Goal: Transaction & Acquisition: Purchase product/service

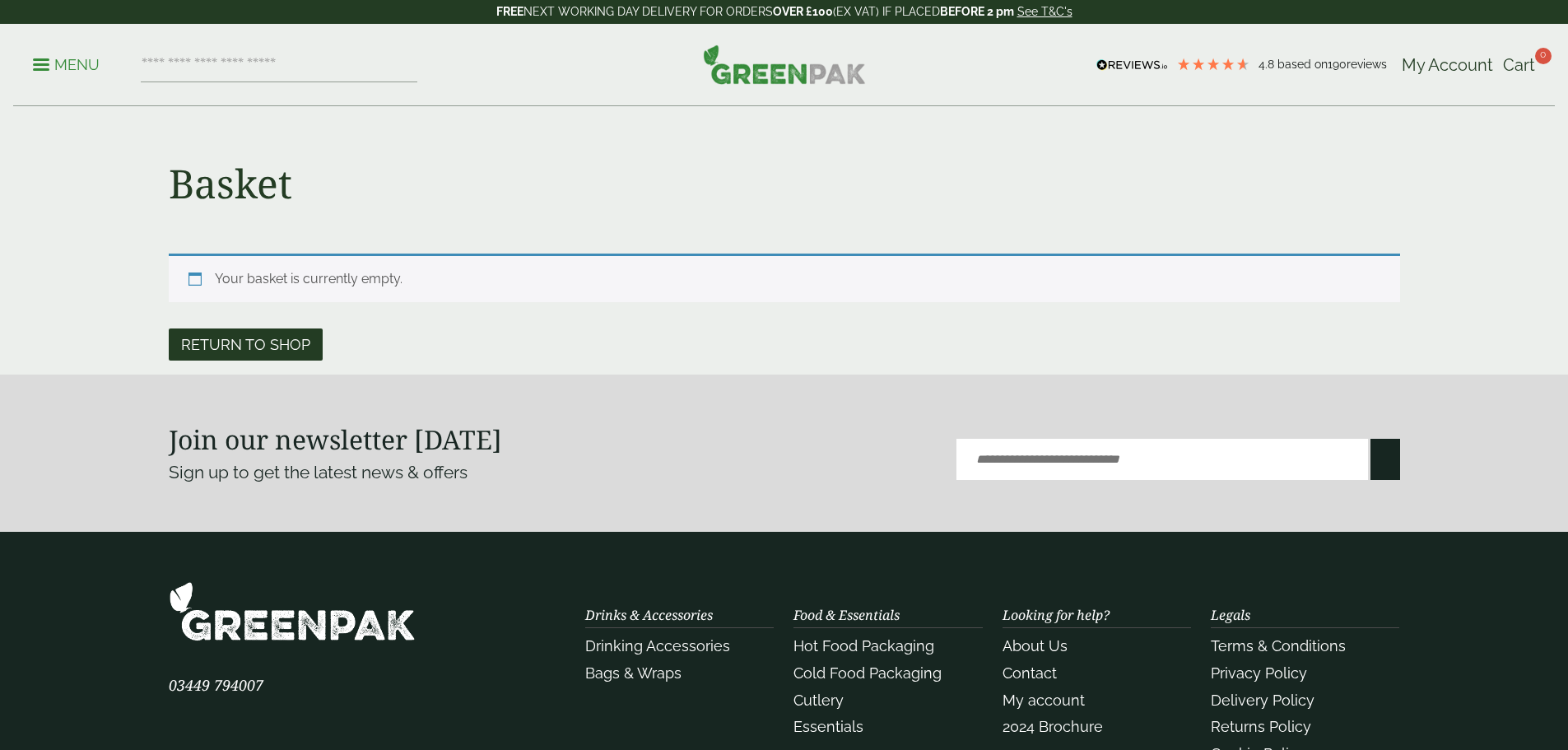
drag, startPoint x: 0, startPoint y: 0, endPoint x: 259, endPoint y: 343, distance: 429.8
click at [259, 343] on link "Return to shop" at bounding box center [245, 344] width 154 height 32
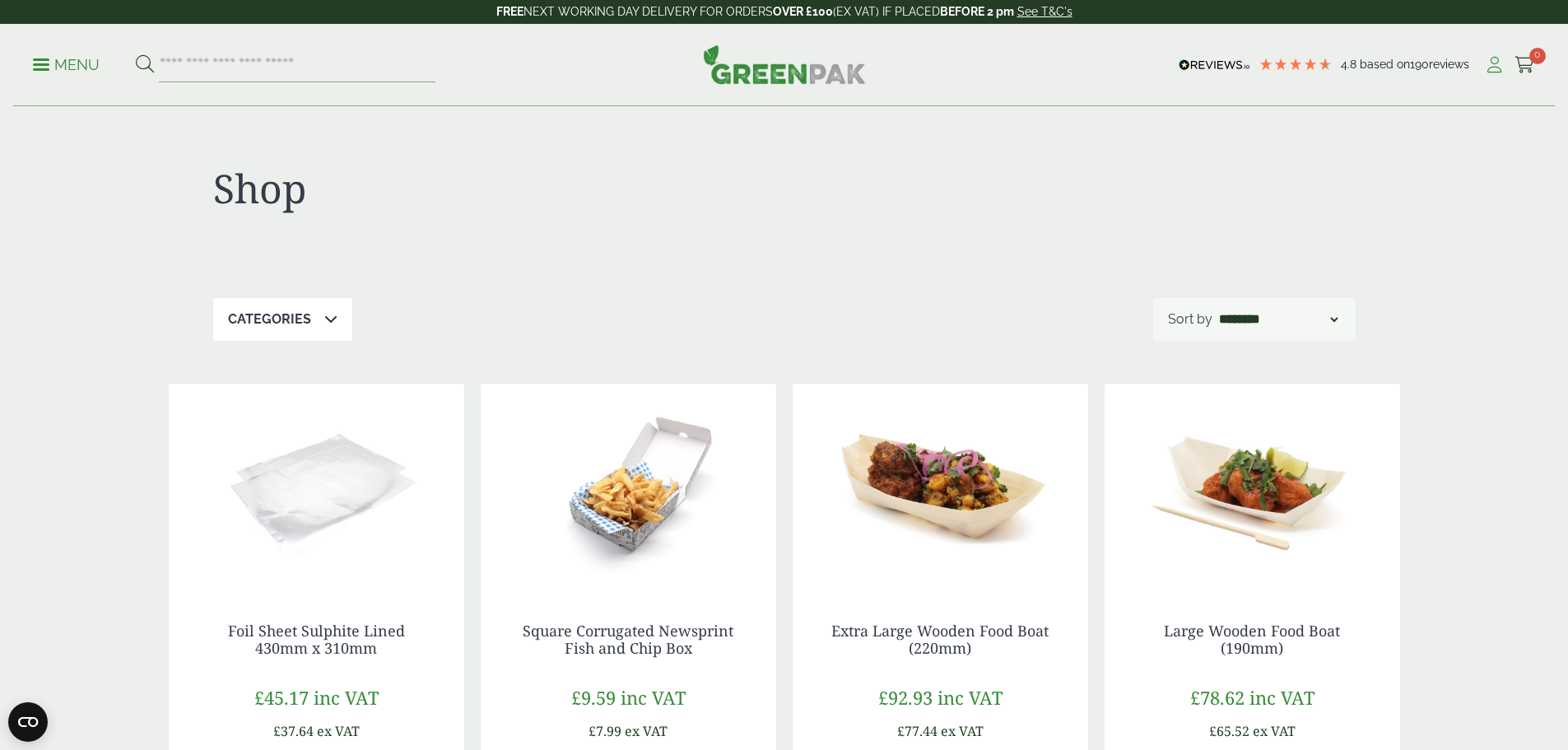
click at [1488, 65] on icon at bounding box center [1494, 65] width 20 height 17
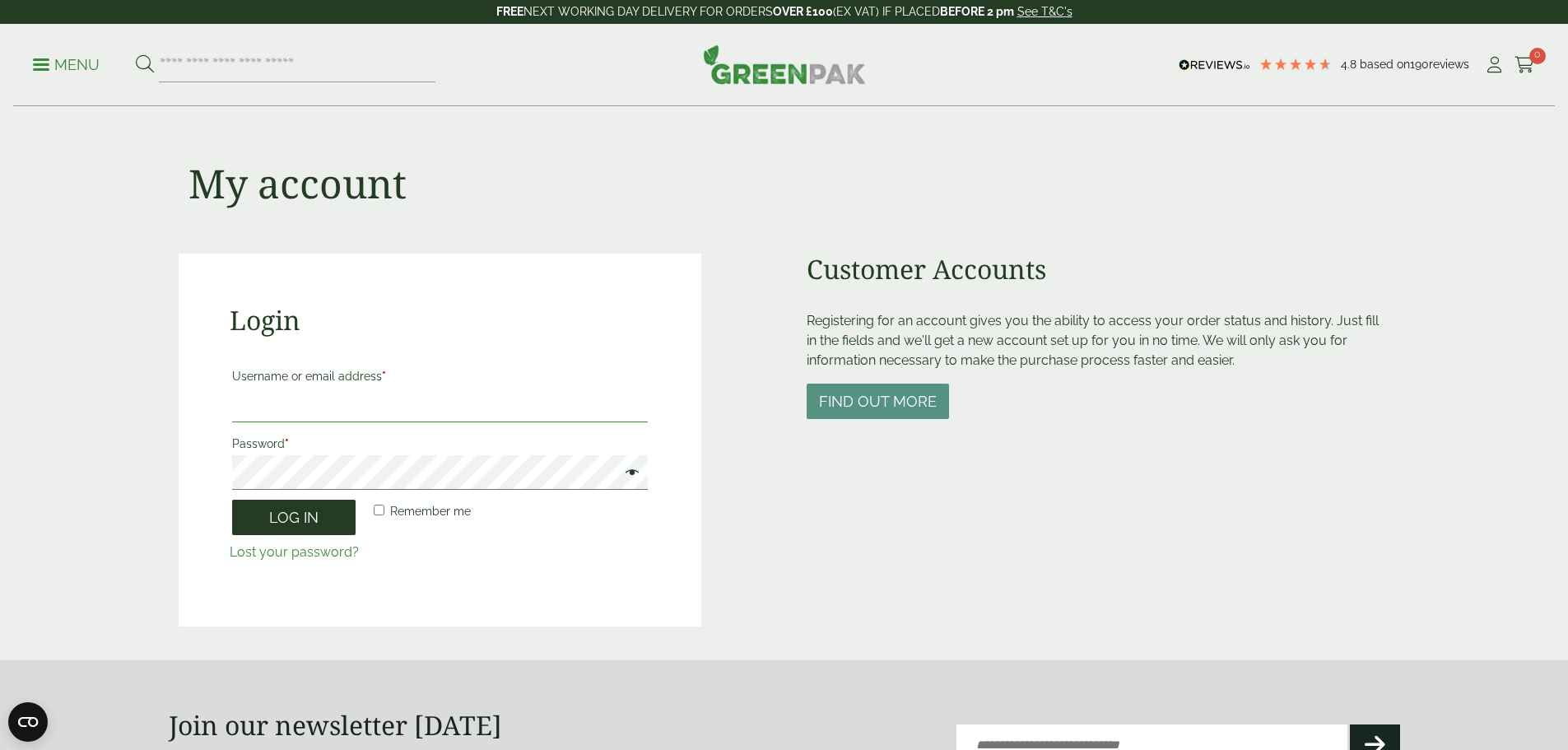
type input "**********"
click at [312, 518] on button "Log in" at bounding box center [294, 518] width 124 height 35
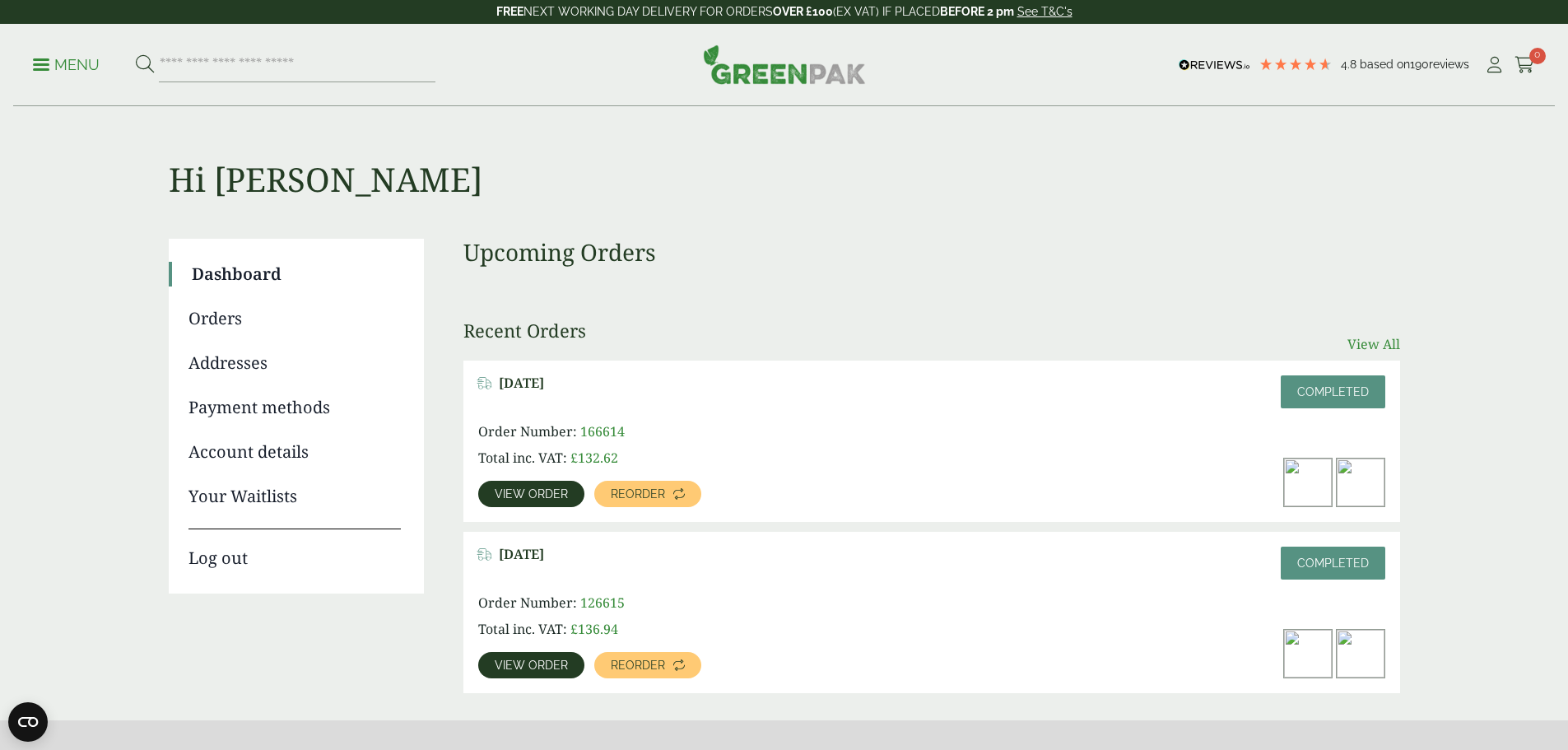
click at [1368, 334] on link "View All" at bounding box center [1373, 343] width 53 height 19
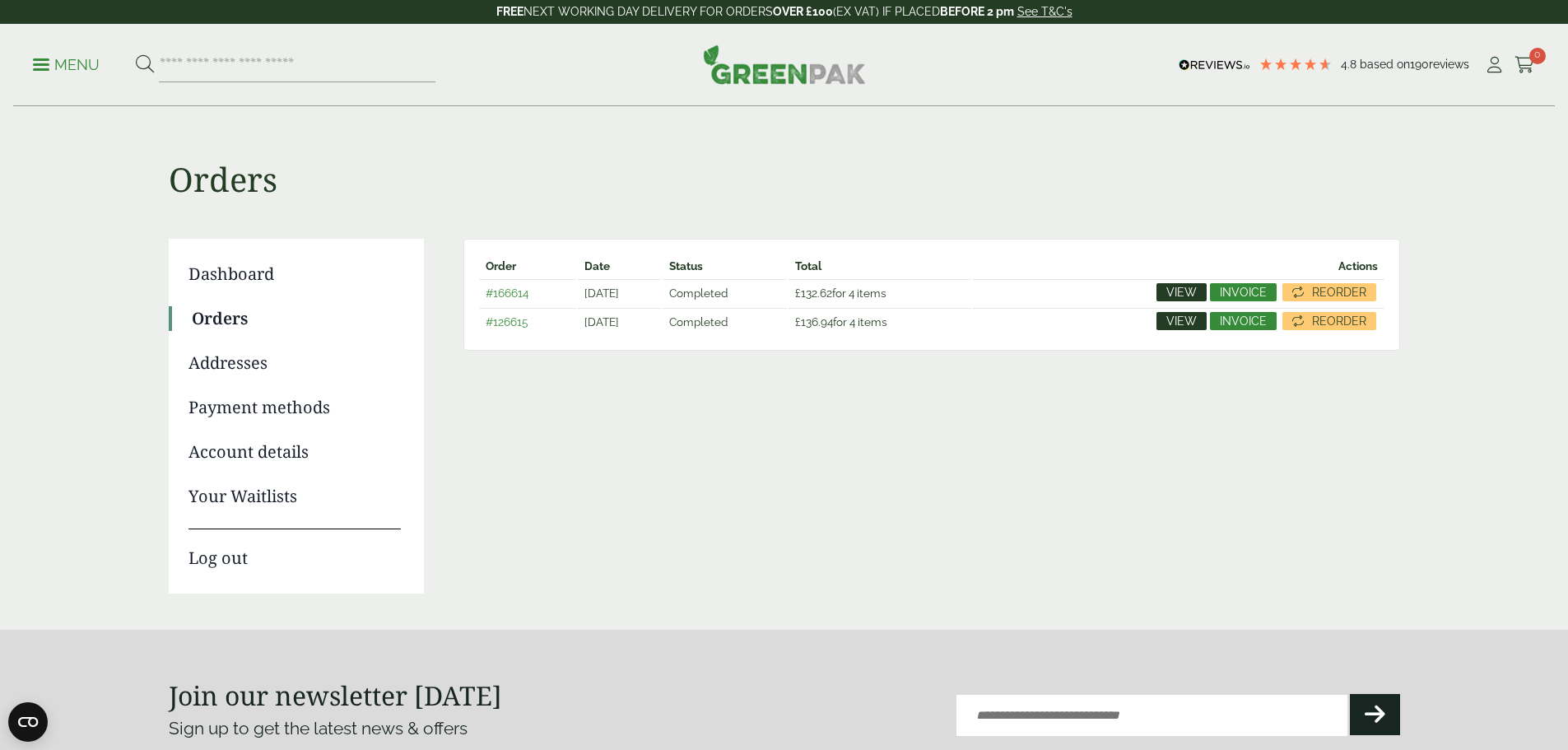
click at [832, 290] on span "£ 132.62" at bounding box center [814, 293] width 37 height 13
click at [518, 292] on link "#166614" at bounding box center [507, 293] width 42 height 13
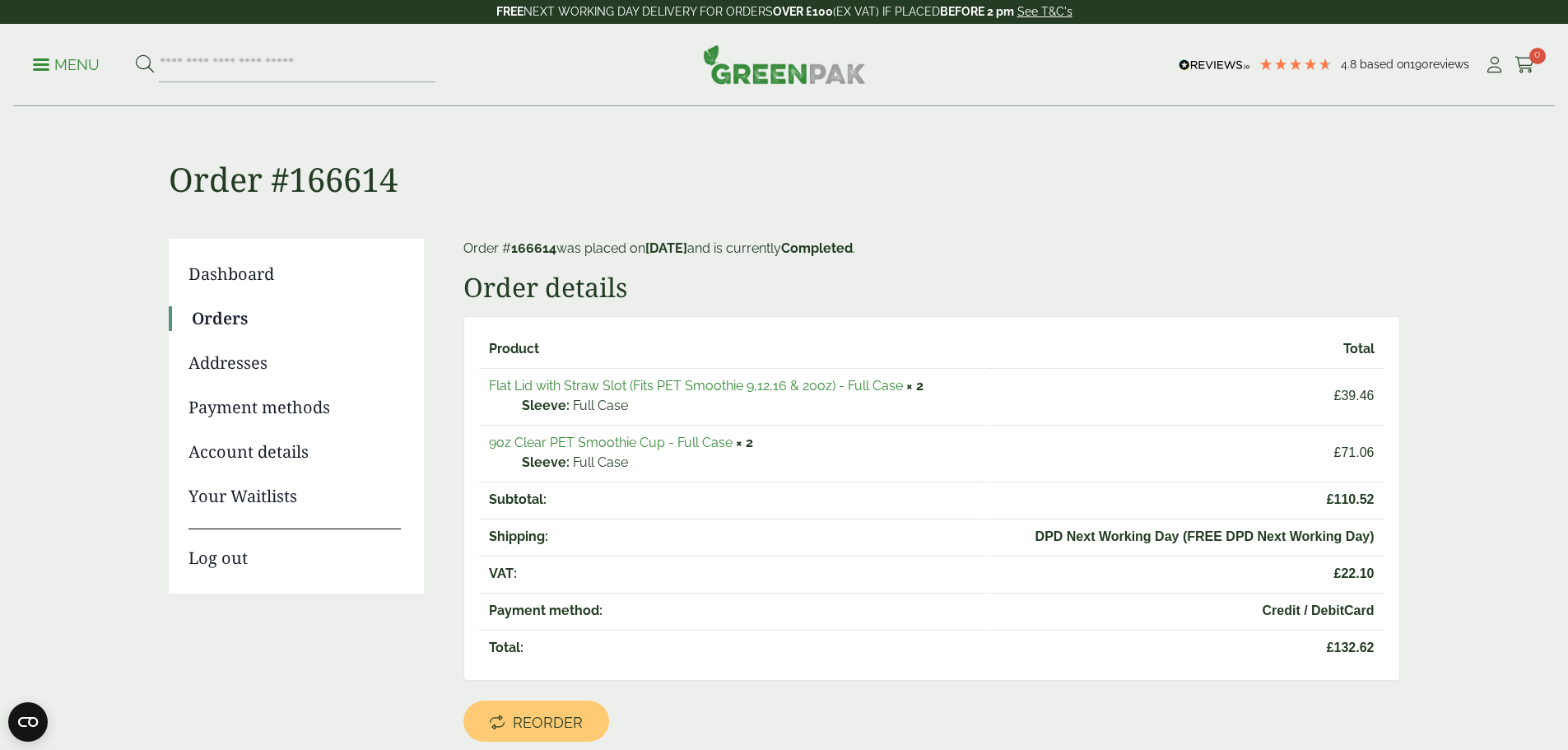
click at [682, 384] on link "Flat Lid with Straw Slot (Fits PET Smoothie 9,12,16 & 20oz) - Full Case" at bounding box center [695, 386] width 414 height 16
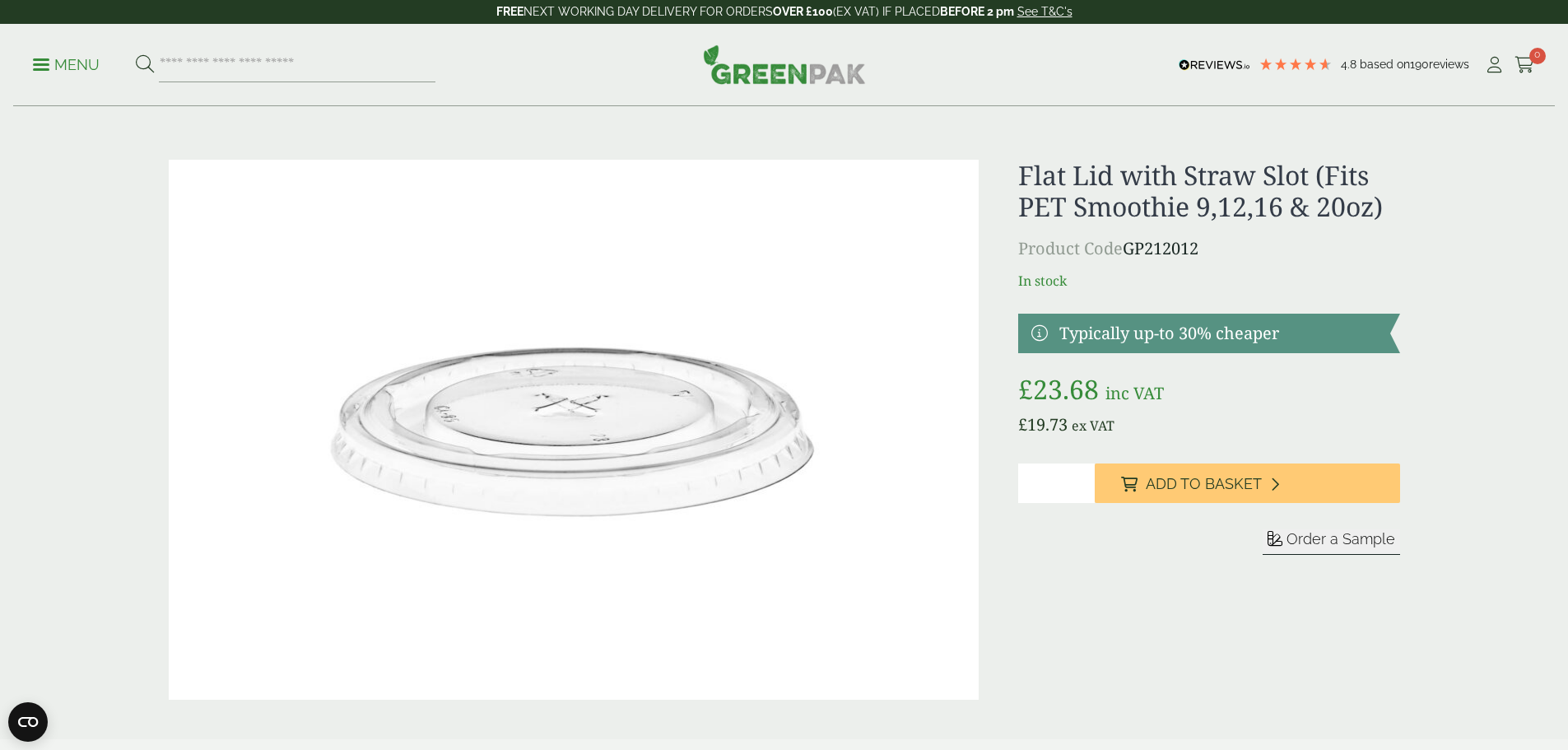
click at [1038, 481] on input "*" at bounding box center [1056, 483] width 77 height 40
type input "*"
click at [1079, 478] on input "*" at bounding box center [1056, 483] width 77 height 40
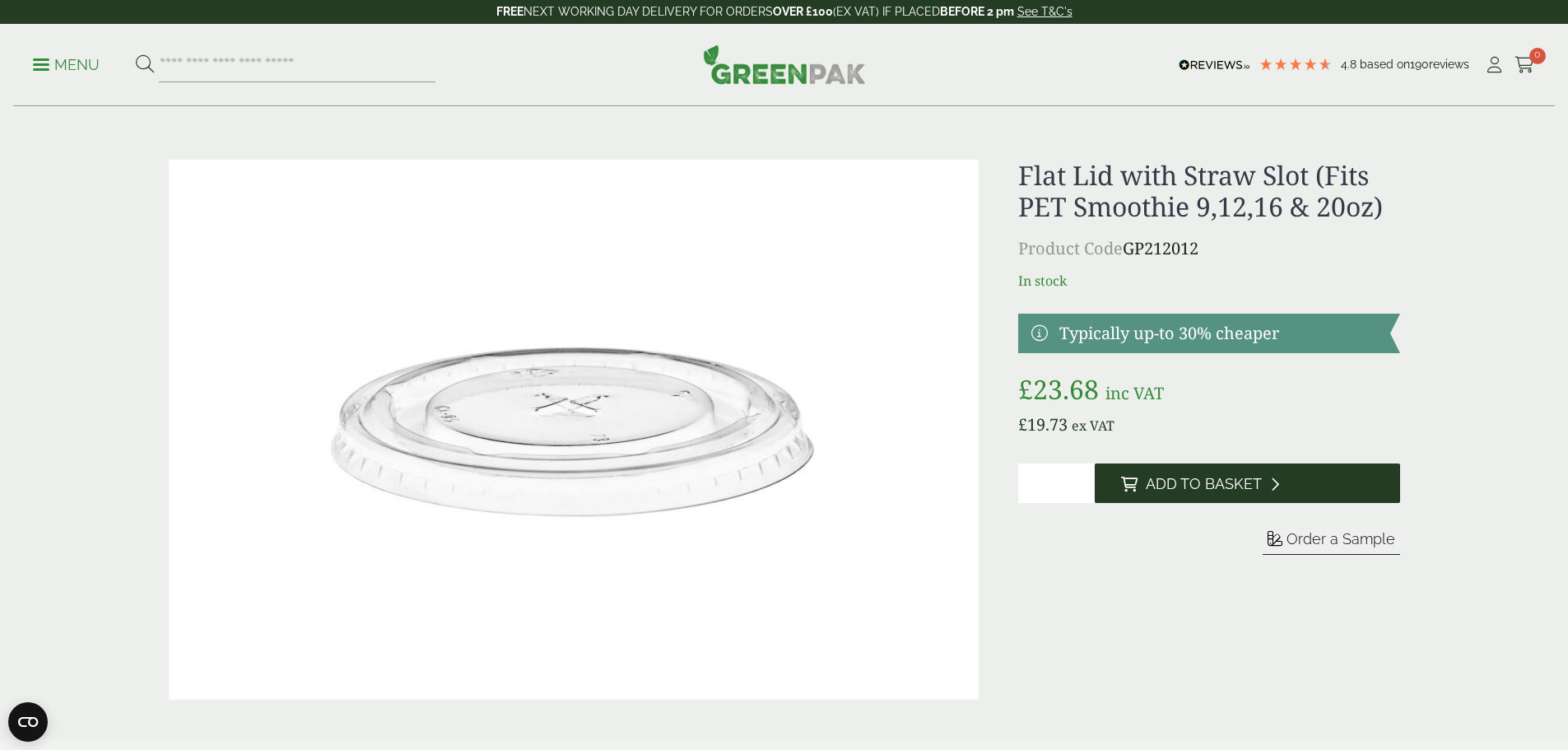
click at [1163, 484] on span "Add to Basket" at bounding box center [1204, 484] width 116 height 18
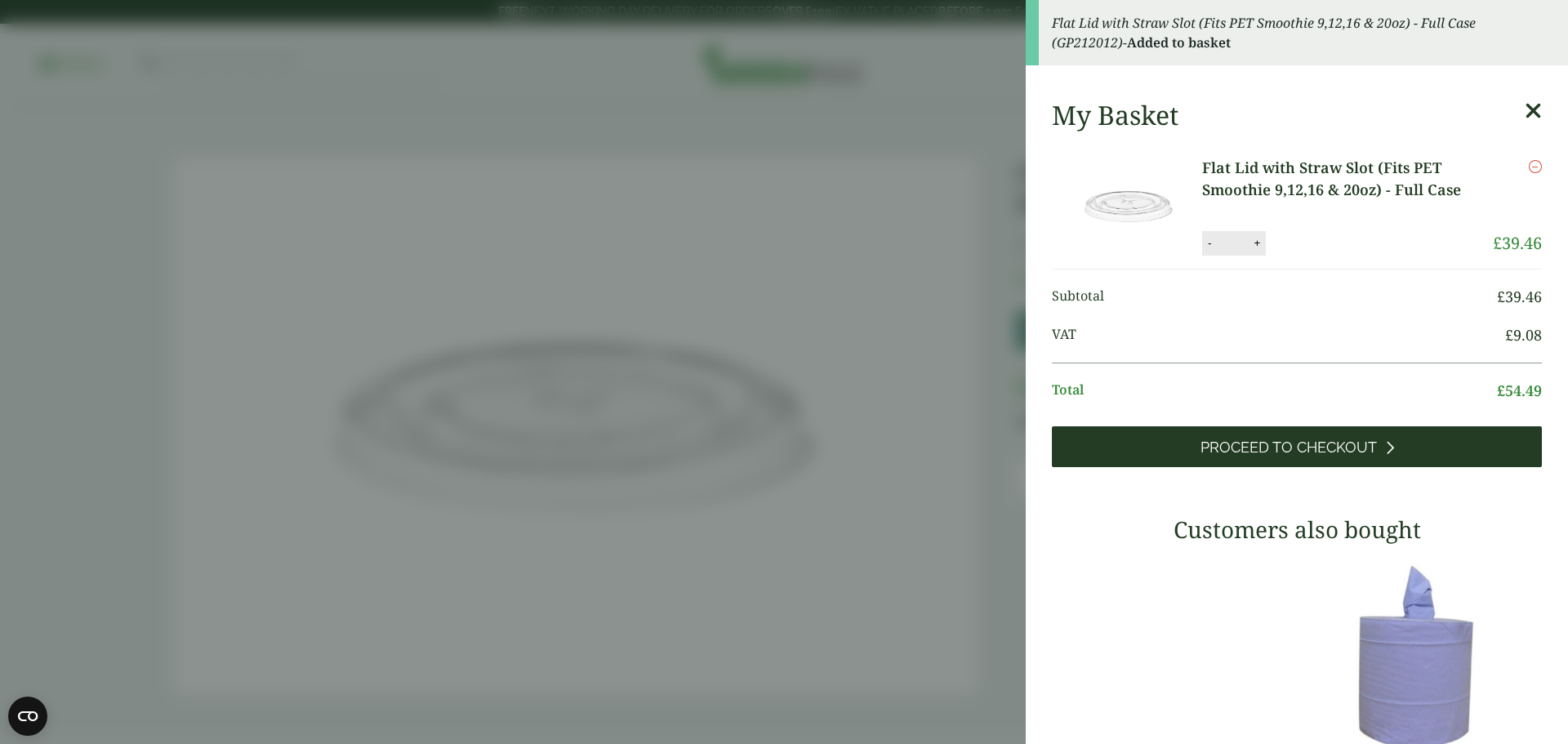
click at [1295, 459] on link "Proceed to Checkout" at bounding box center [1297, 447] width 490 height 41
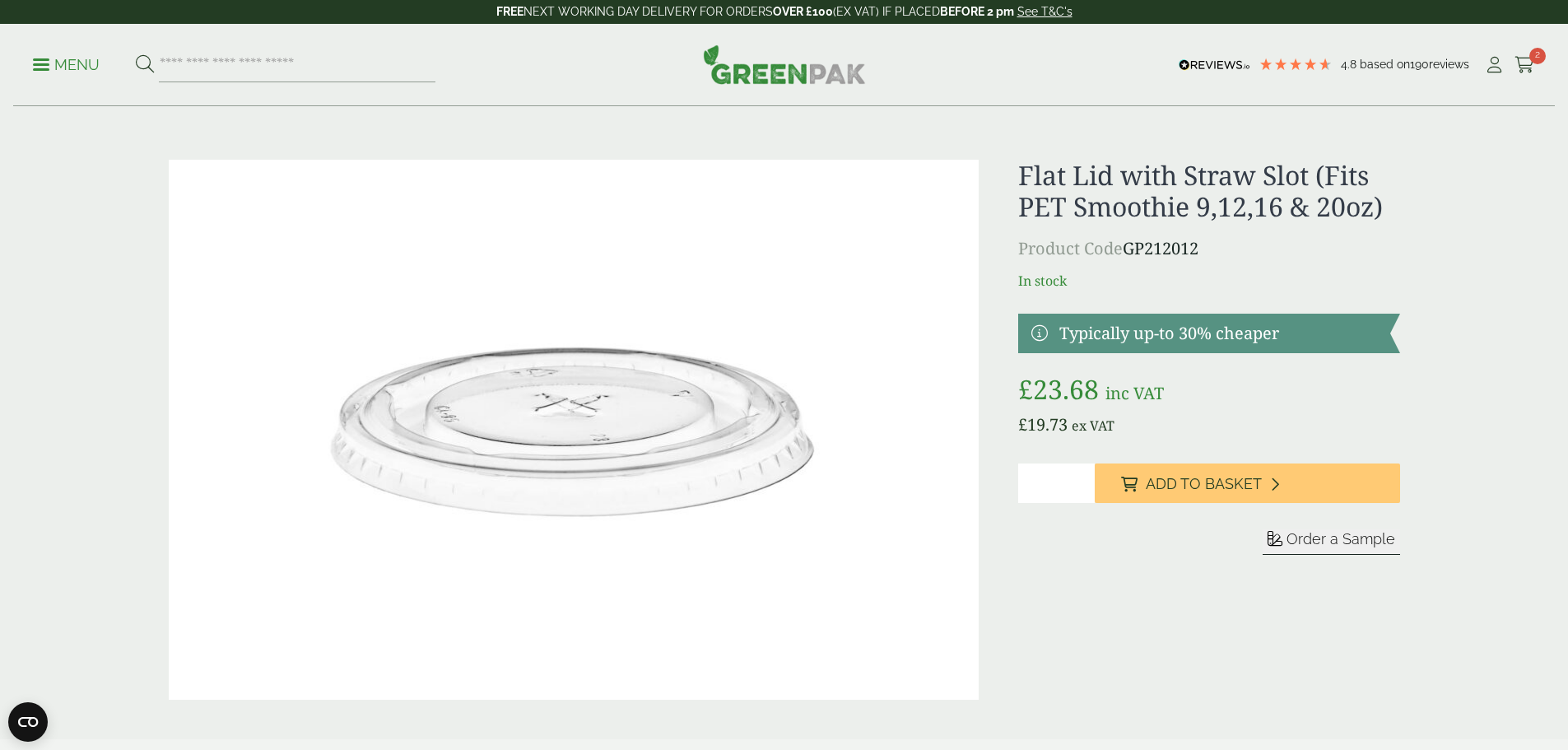
click at [1078, 478] on input "*" at bounding box center [1056, 483] width 77 height 40
drag, startPoint x: 1034, startPoint y: 484, endPoint x: 1023, endPoint y: 487, distance: 11.4
click at [1023, 487] on input "*" at bounding box center [1056, 483] width 77 height 40
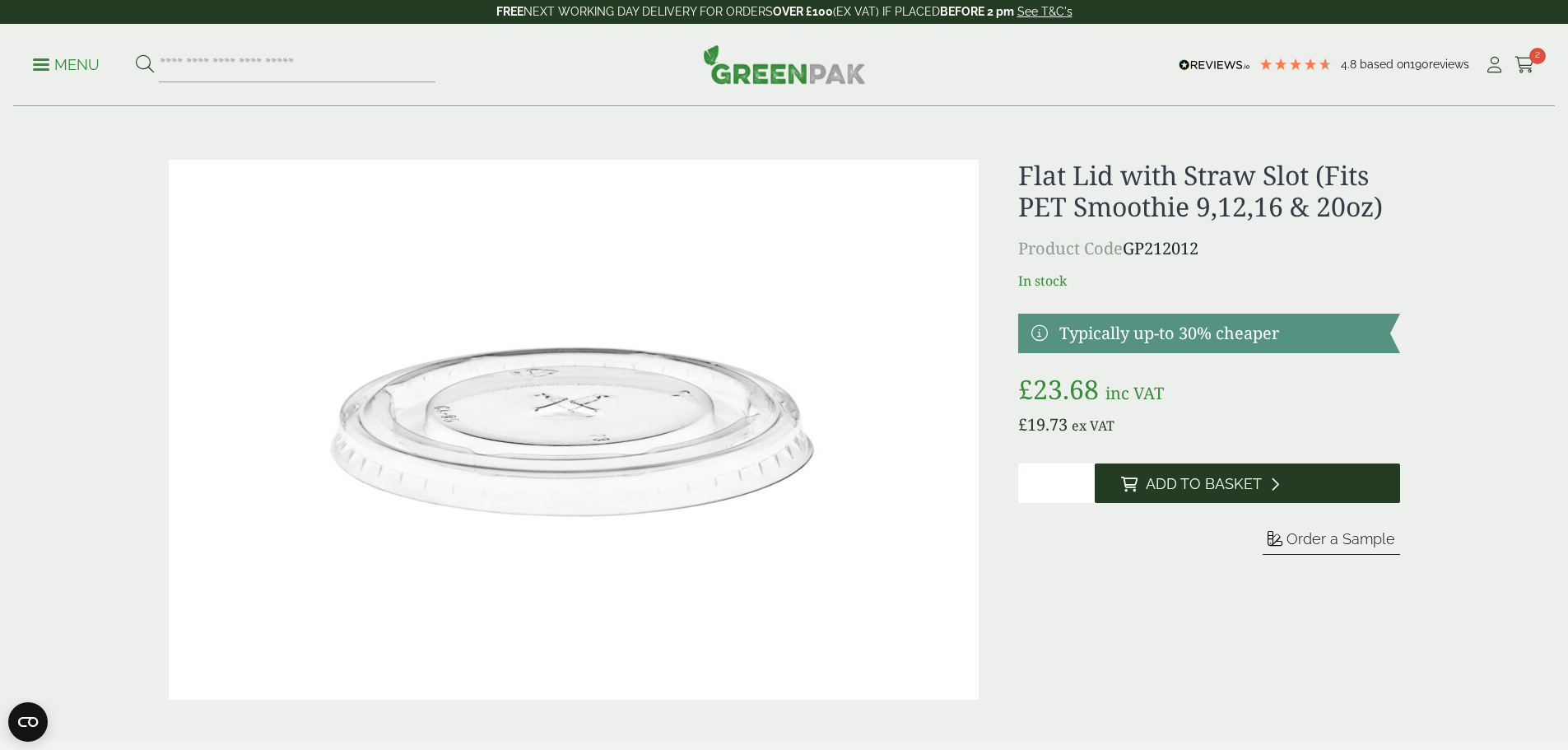
type input "*"
click at [1256, 490] on span "Add to Basket" at bounding box center [1204, 484] width 116 height 18
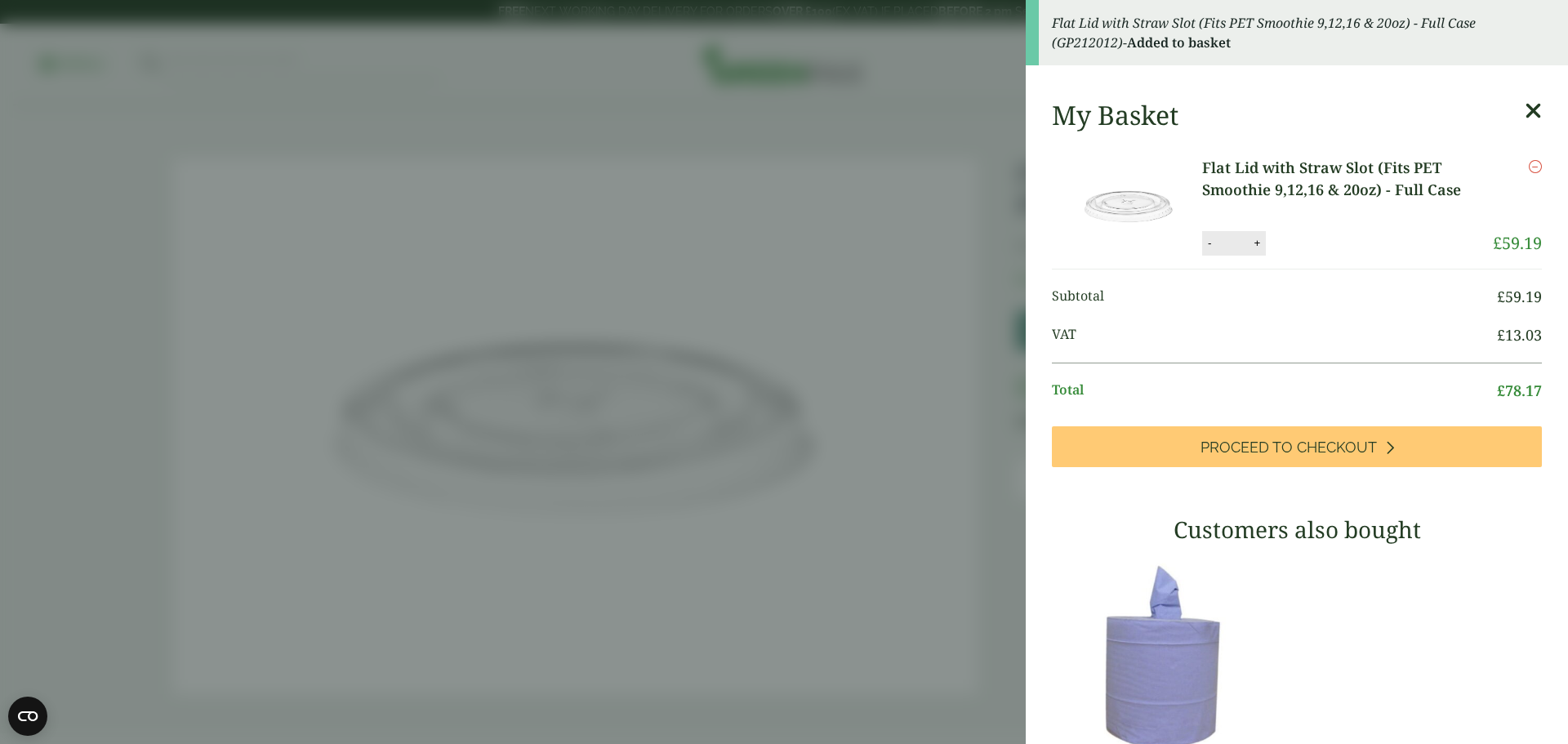
click at [746, 176] on aside "Flat Lid with Straw Slot (Fits PET Smoothie 9,12,16 & 20oz) - Full Case (GP2120…" at bounding box center [784, 372] width 1568 height 744
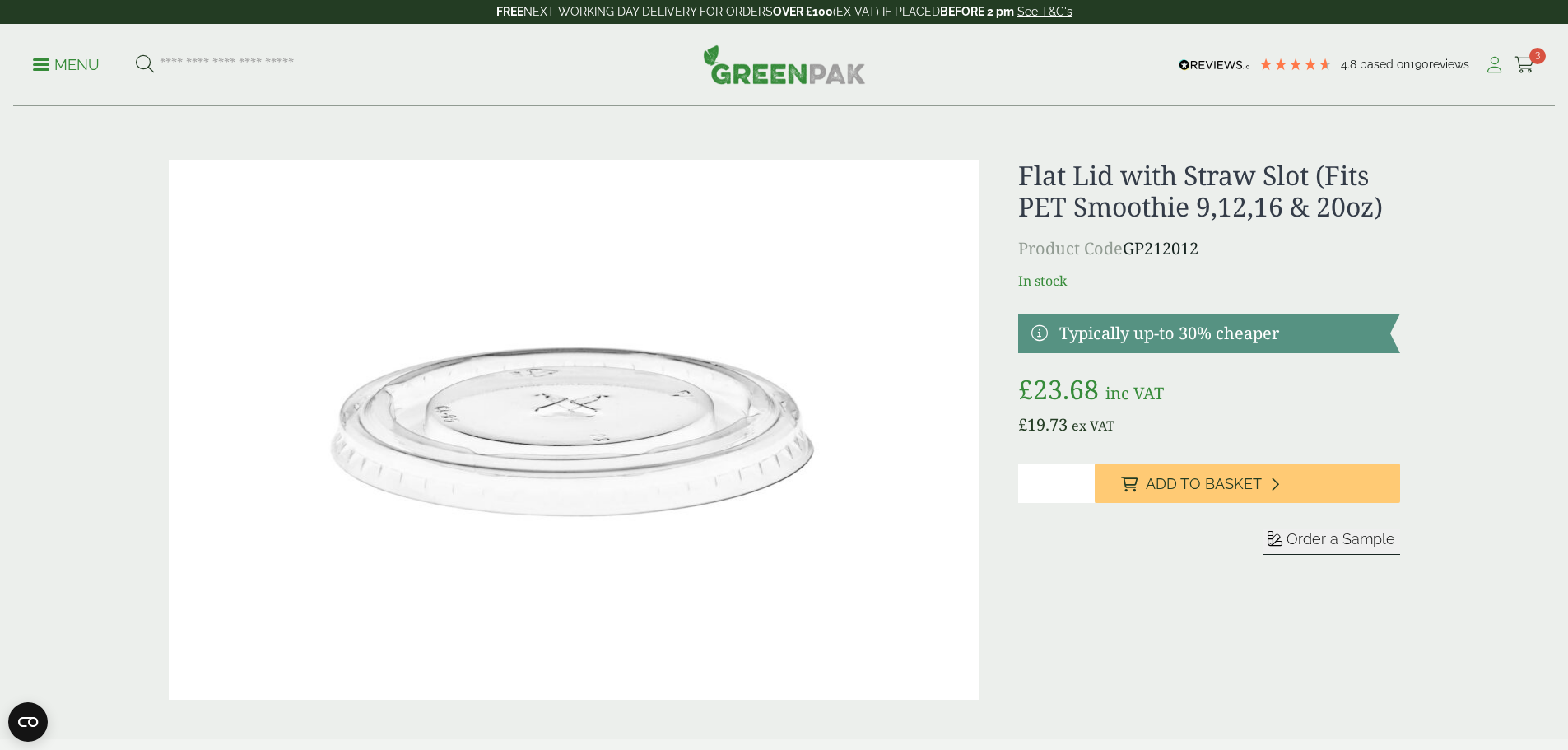
click at [1489, 62] on icon at bounding box center [1494, 65] width 20 height 17
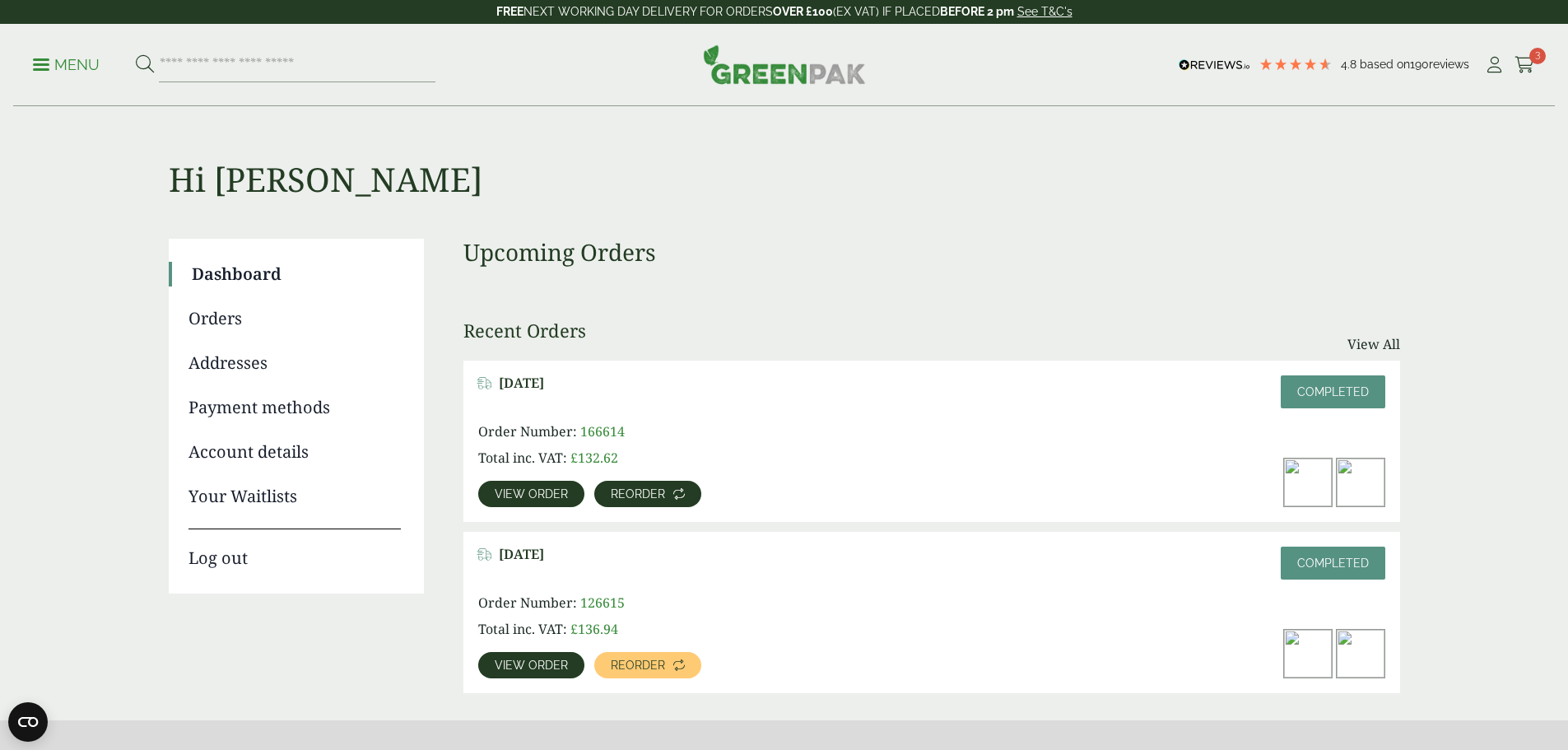
click at [701, 481] on link "Reorder" at bounding box center [647, 494] width 107 height 27
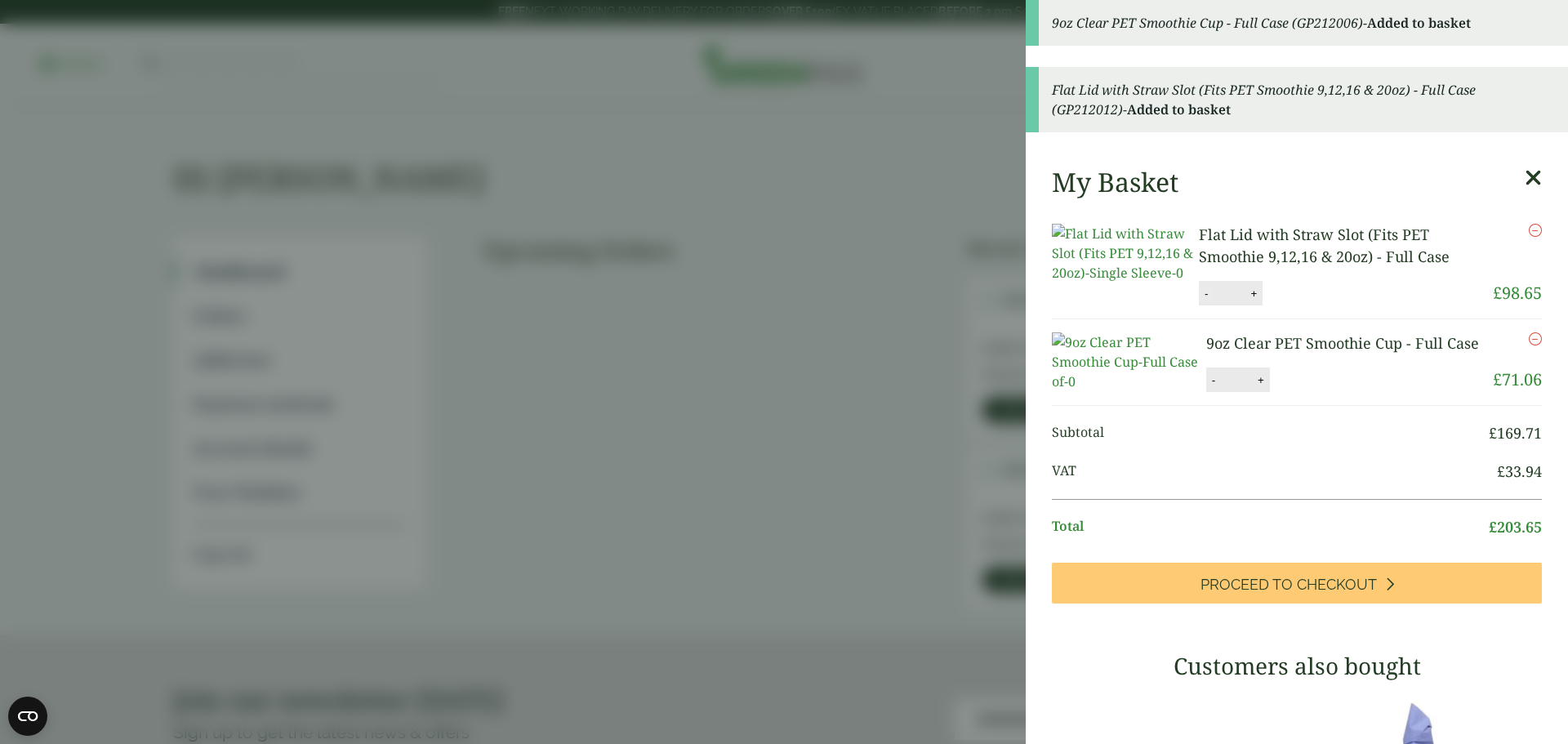
click at [1205, 300] on button "-" at bounding box center [1206, 293] width 13 height 14
type input "*"
click at [1287, 307] on button "Update" at bounding box center [1305, 294] width 81 height 25
click at [1207, 387] on button "-" at bounding box center [1213, 380] width 13 height 14
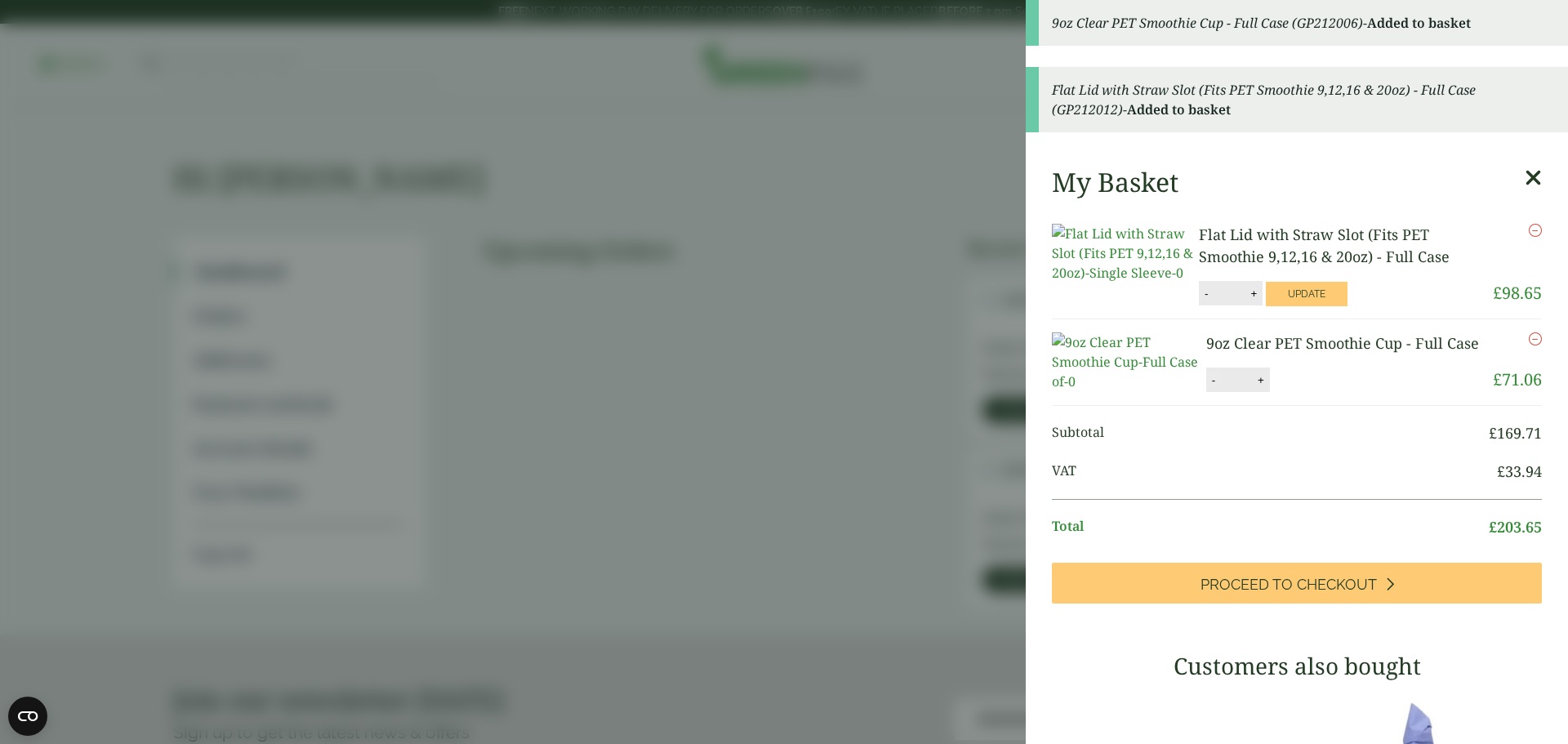
type input "*"
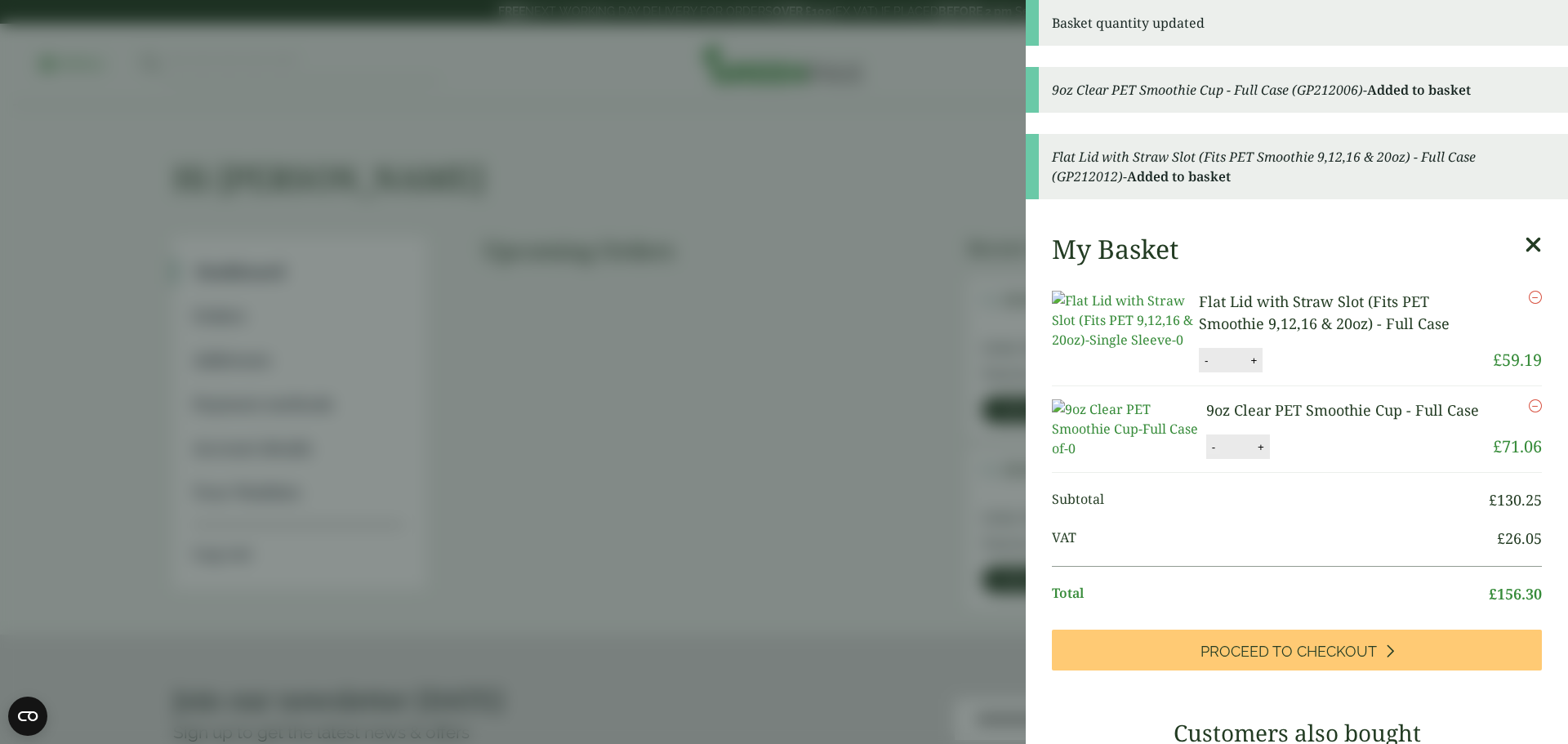
click at [1207, 454] on button "-" at bounding box center [1213, 447] width 13 height 14
type input "*"
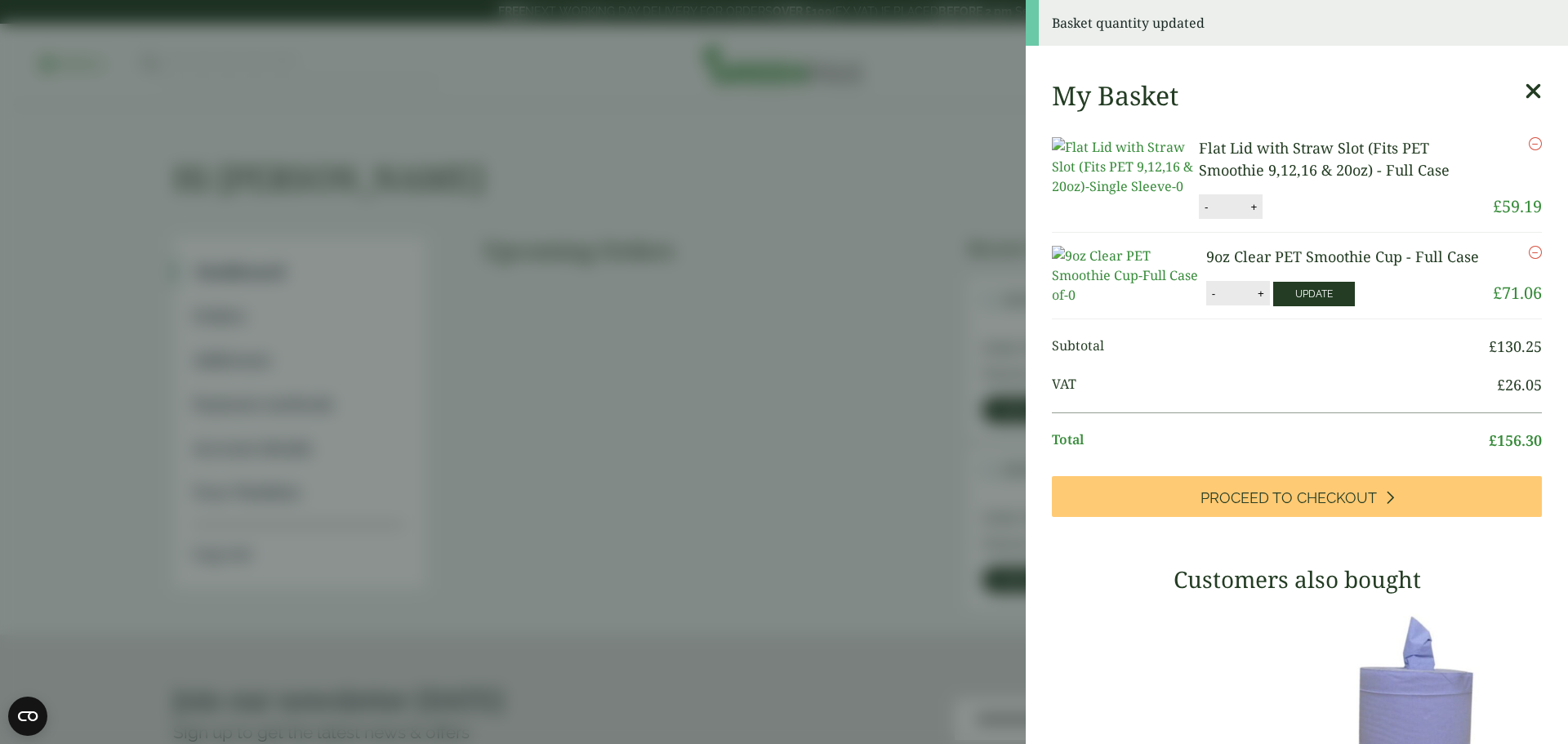
click at [1303, 307] on button "Update" at bounding box center [1314, 294] width 81 height 25
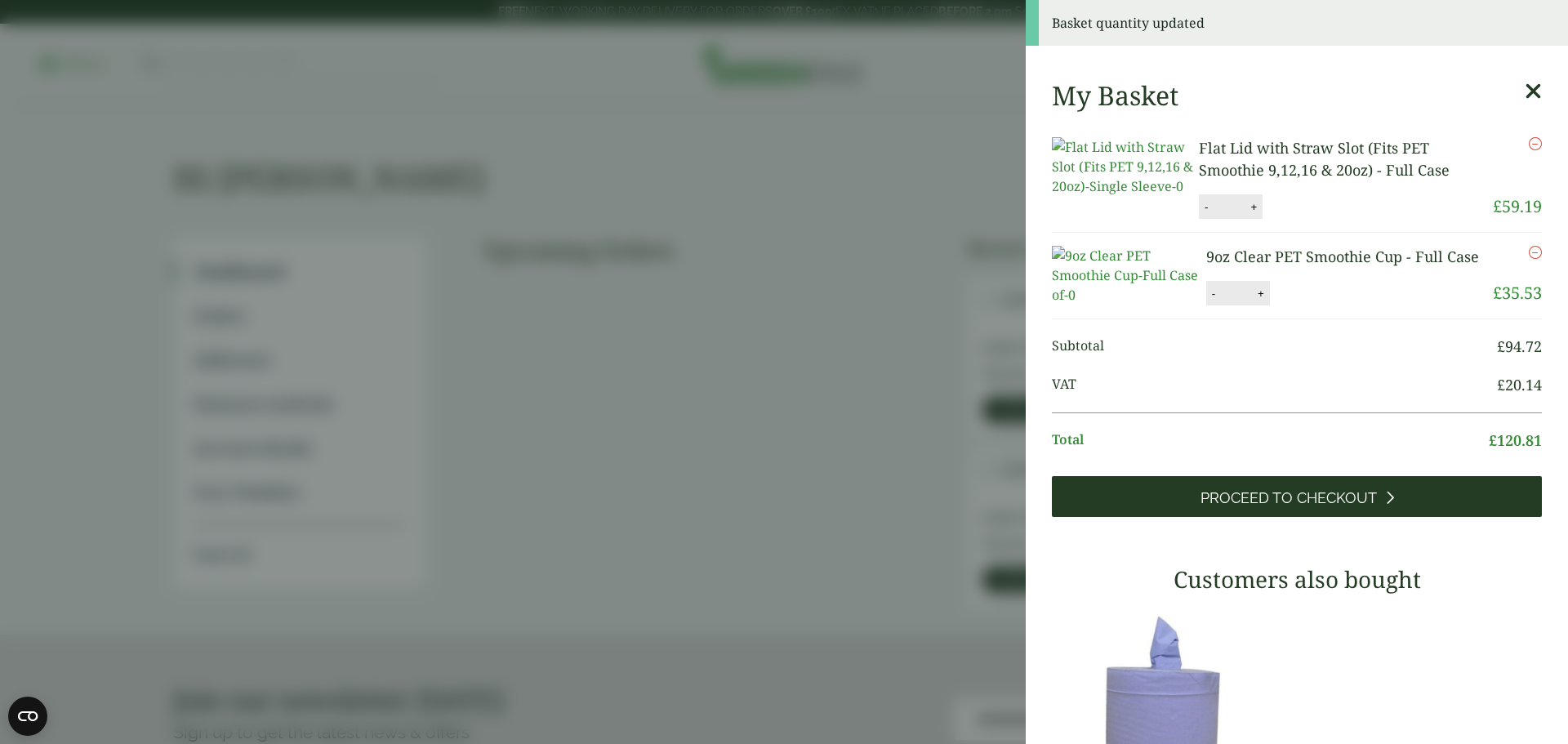
click at [1288, 507] on span "Proceed to Checkout" at bounding box center [1288, 499] width 177 height 18
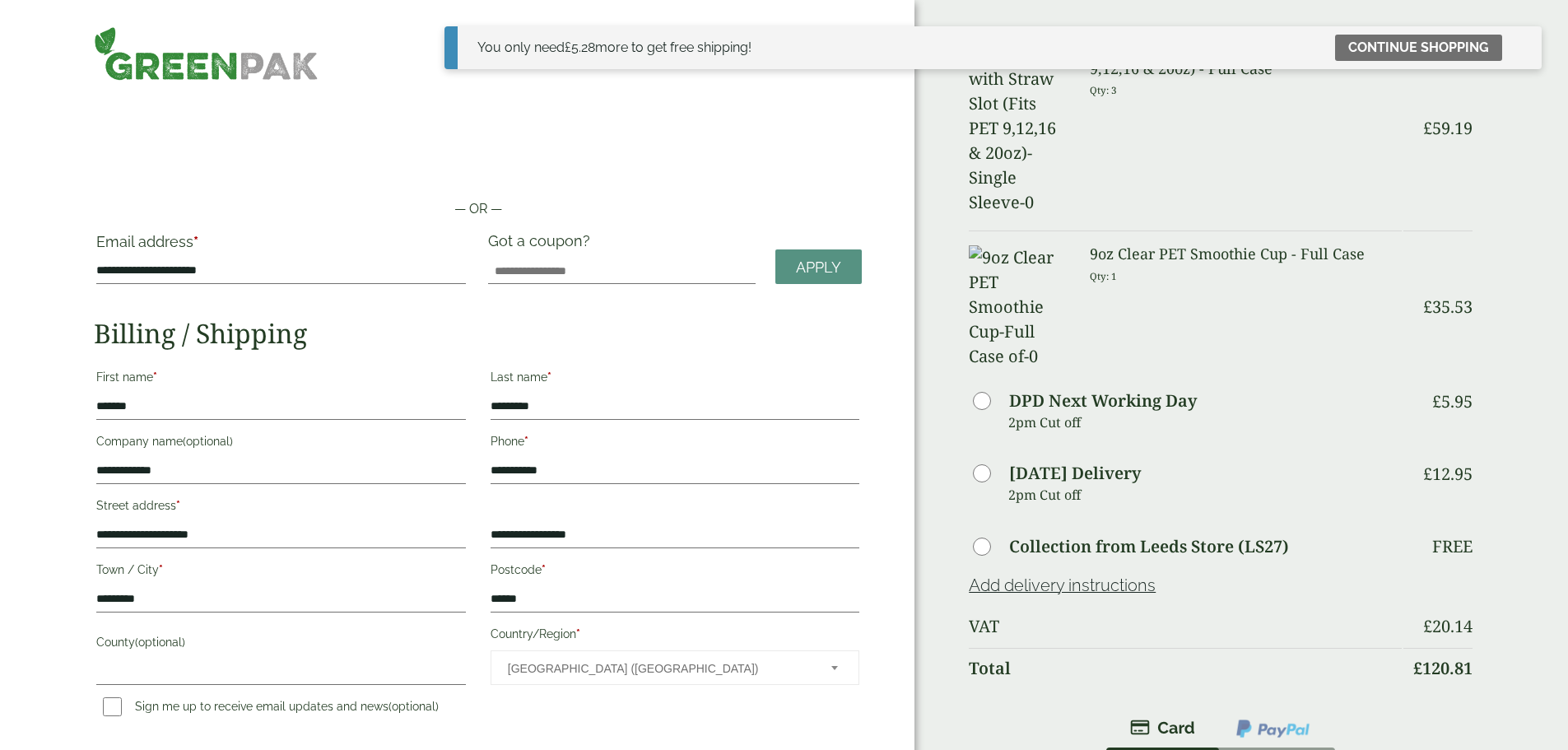
click at [220, 69] on img at bounding box center [207, 54] width 225 height 54
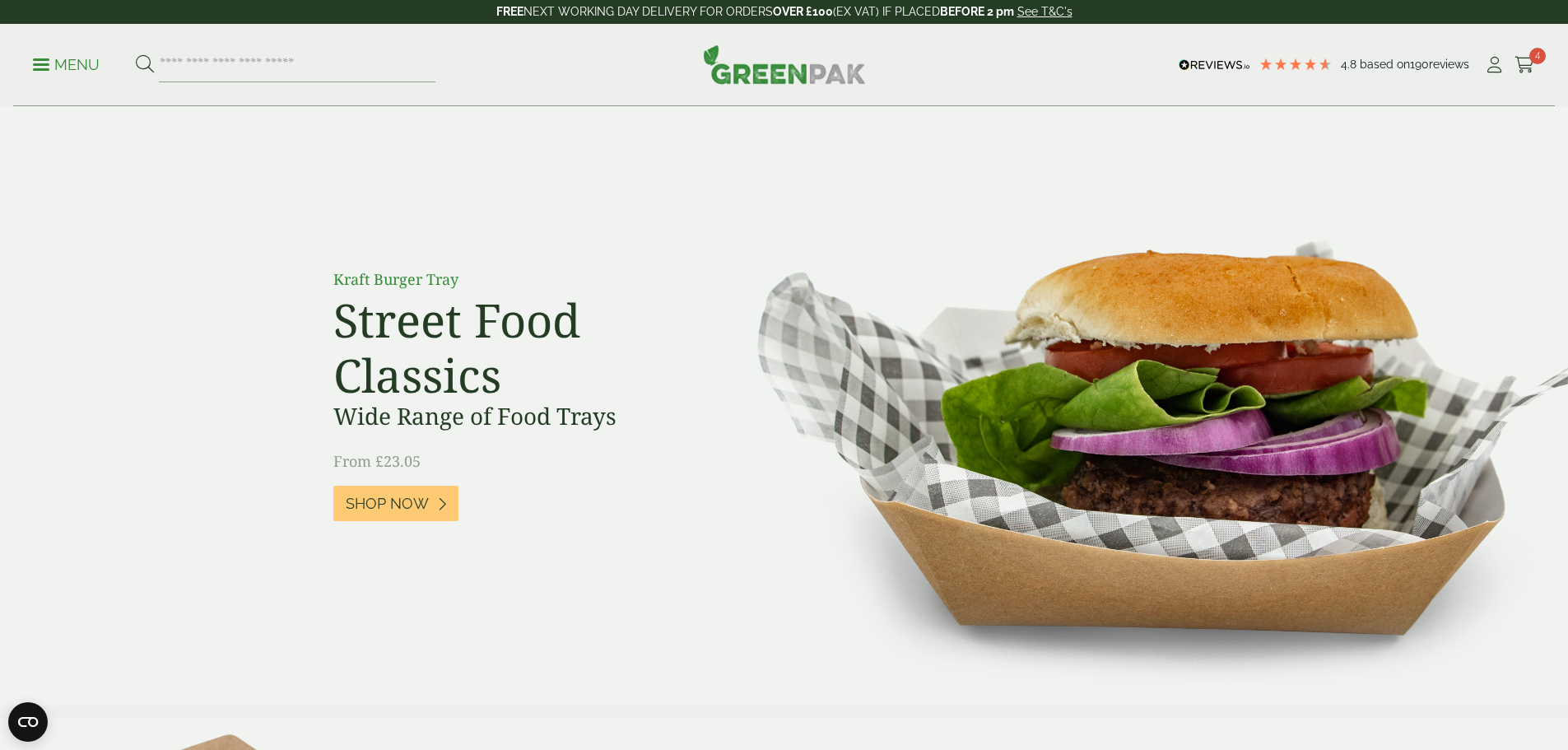
click at [48, 65] on p "Menu" at bounding box center [66, 65] width 66 height 19
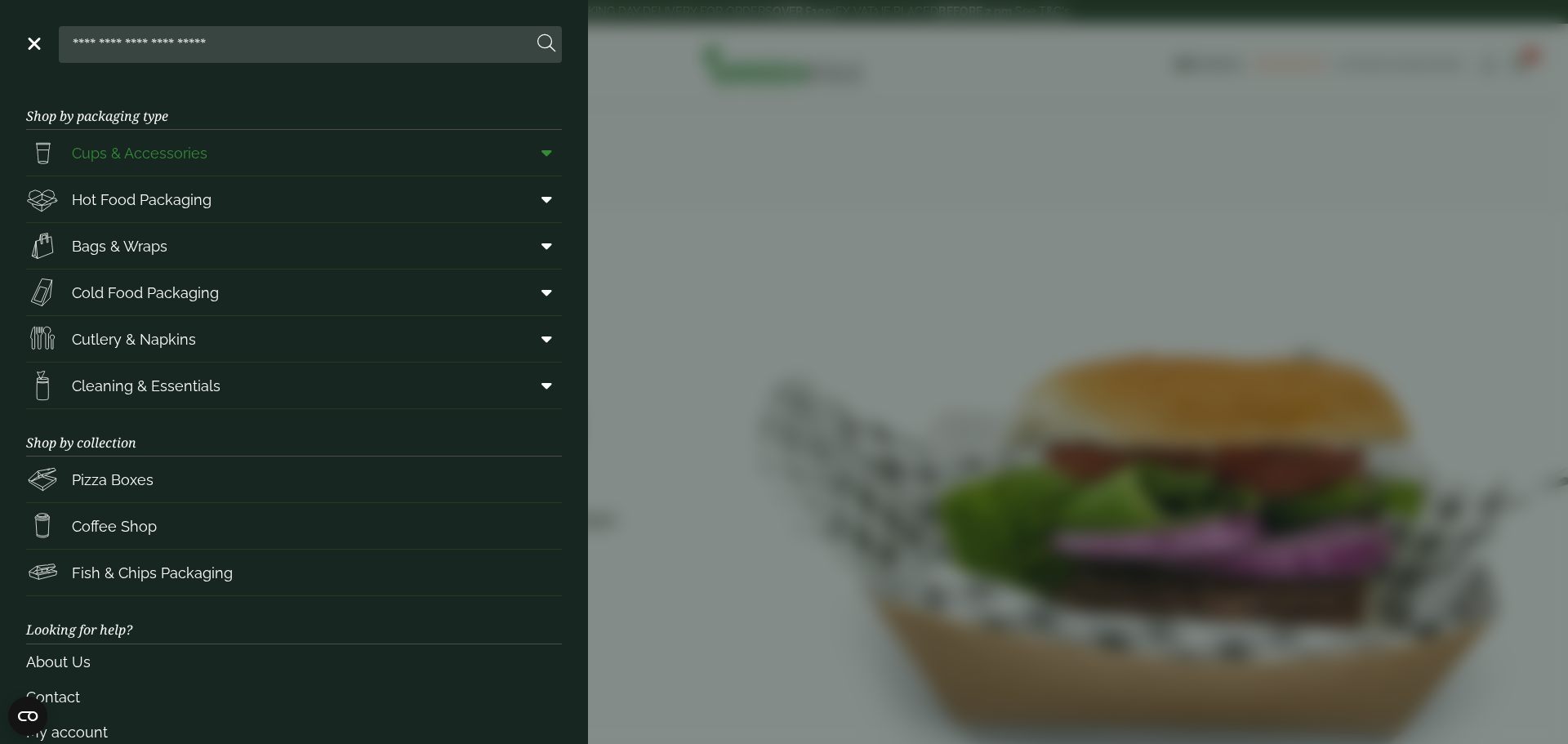
click at [125, 156] on span "Cups & Accessories" at bounding box center [140, 153] width 135 height 22
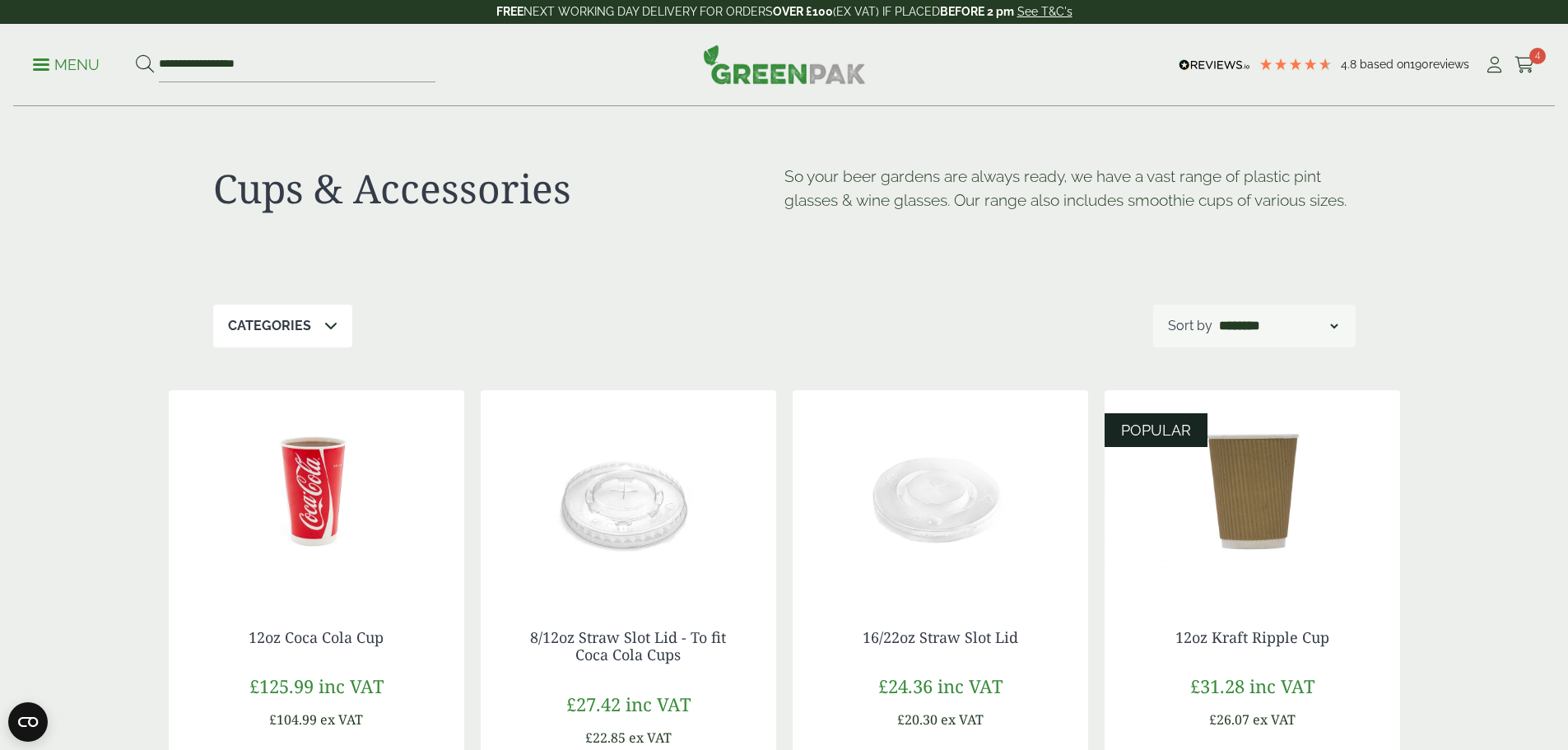
click at [42, 59] on link "Menu" at bounding box center [66, 64] width 66 height 17
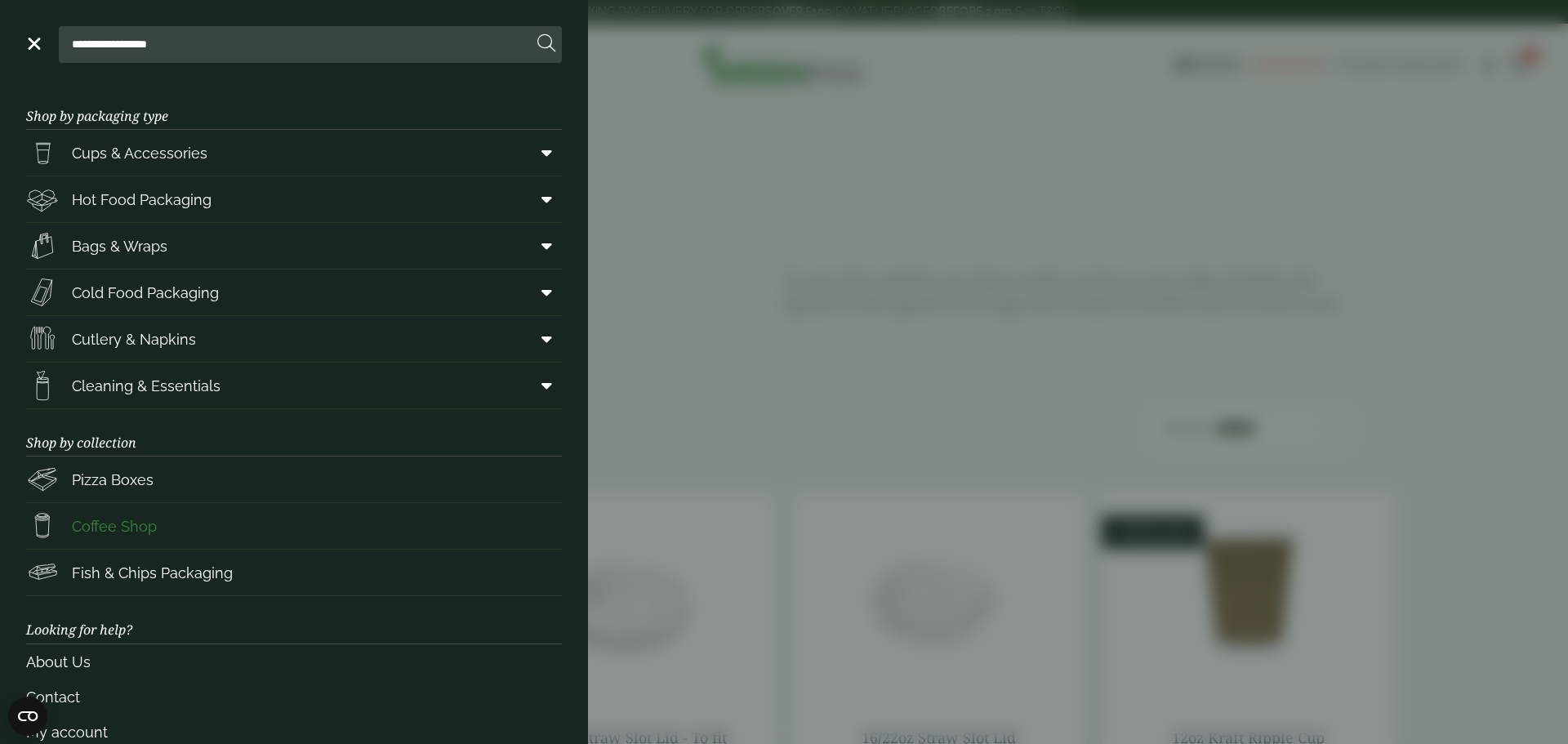
click at [125, 533] on span "Coffee Shop" at bounding box center [114, 526] width 85 height 22
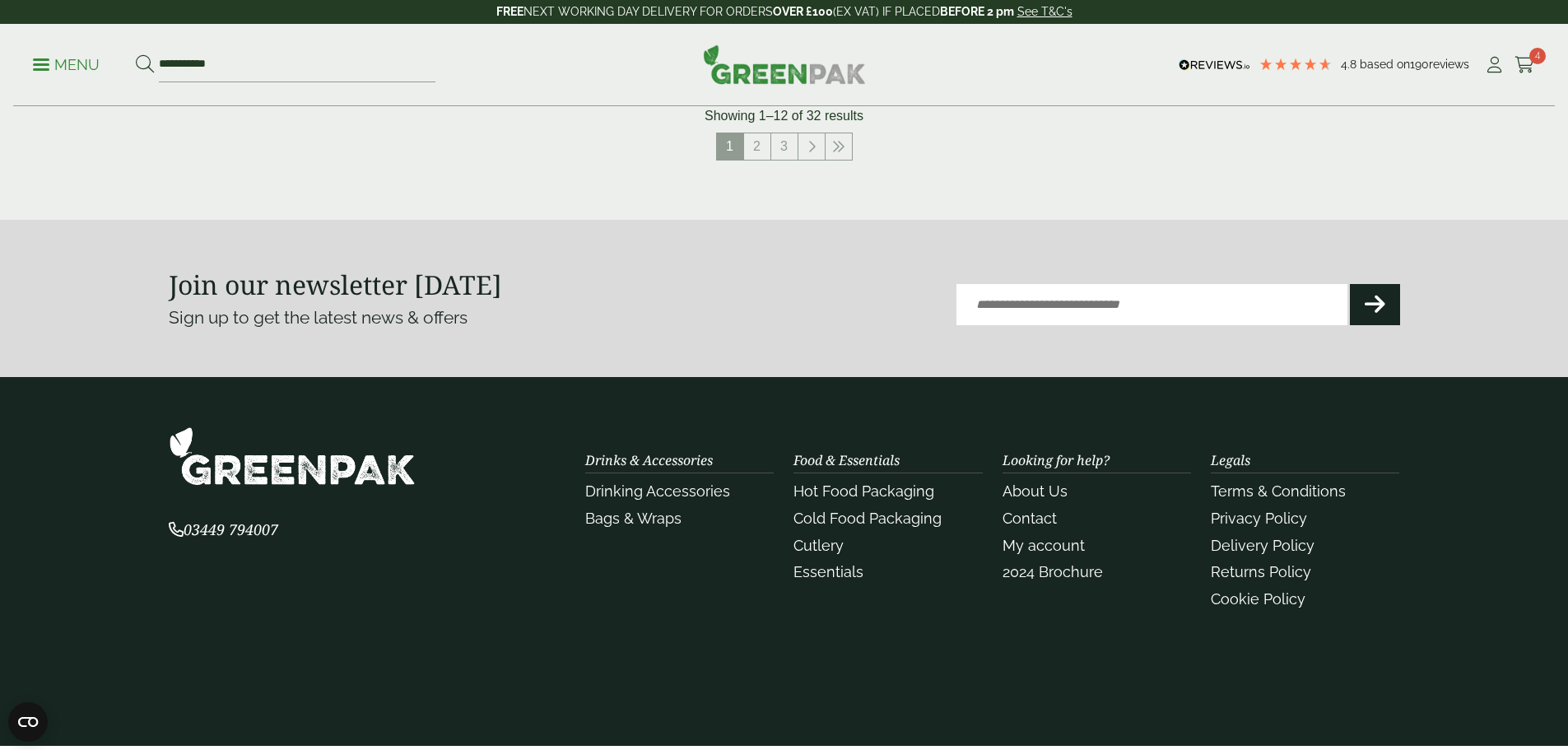
scroll to position [1894, 0]
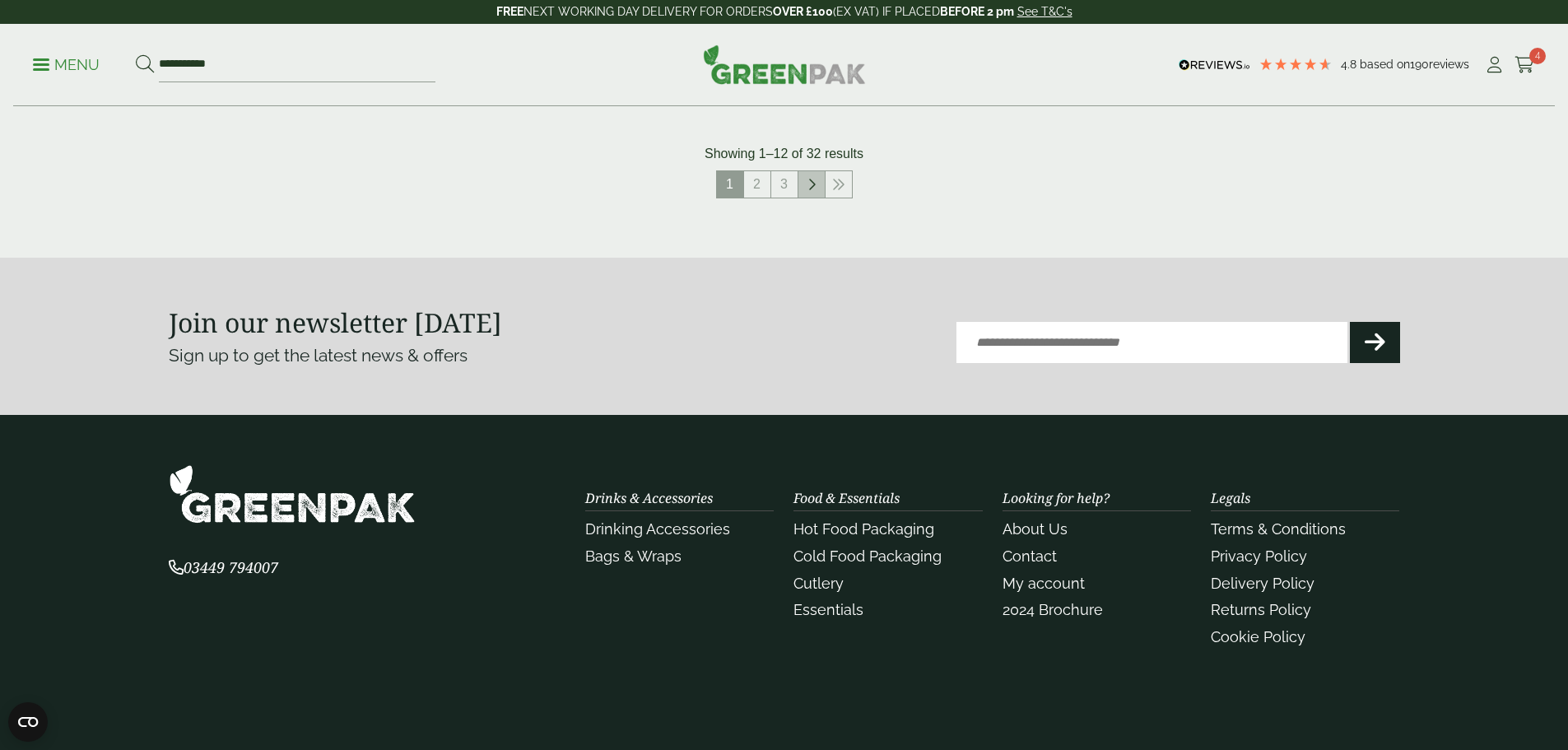
click at [815, 186] on icon at bounding box center [812, 185] width 8 height 13
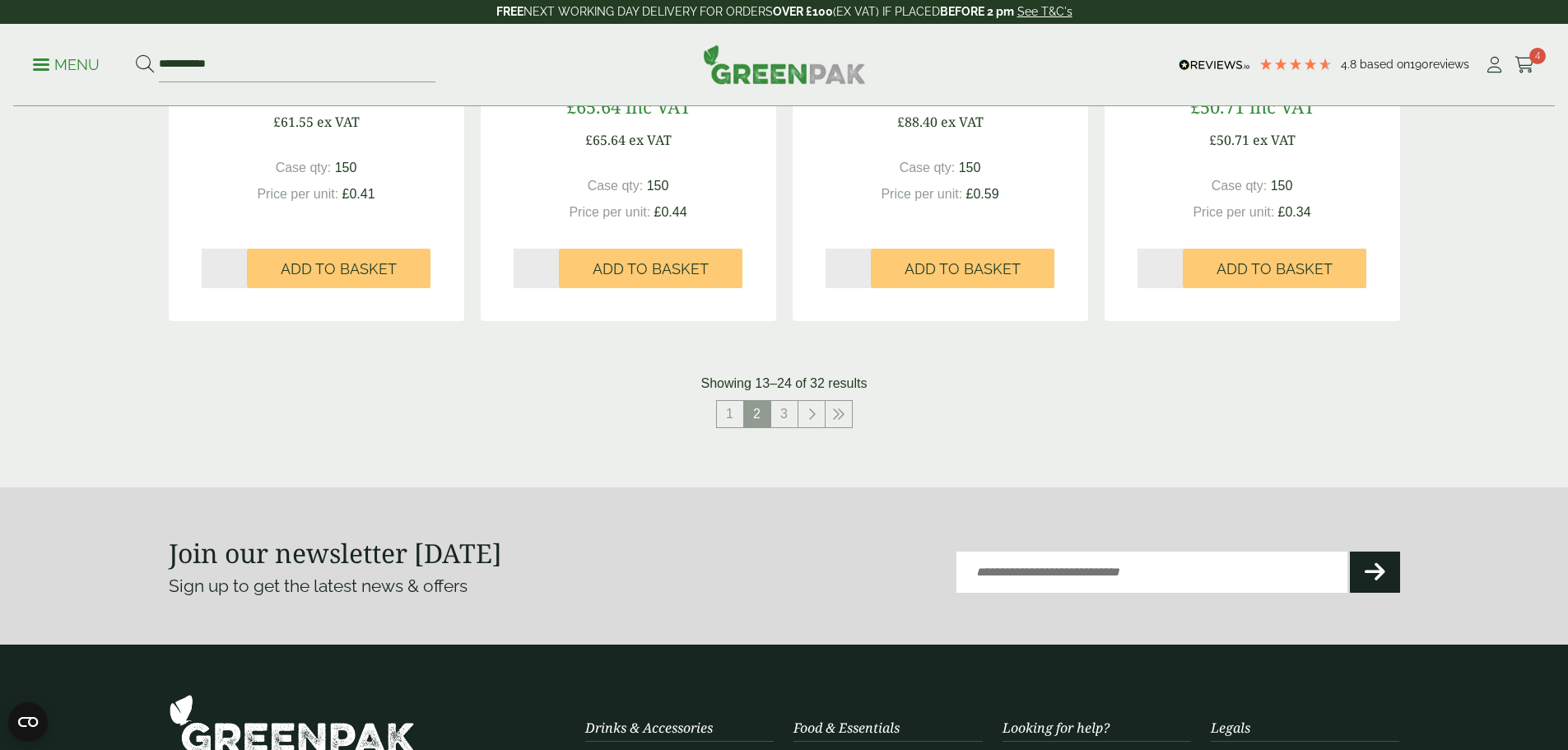
scroll to position [1900, 0]
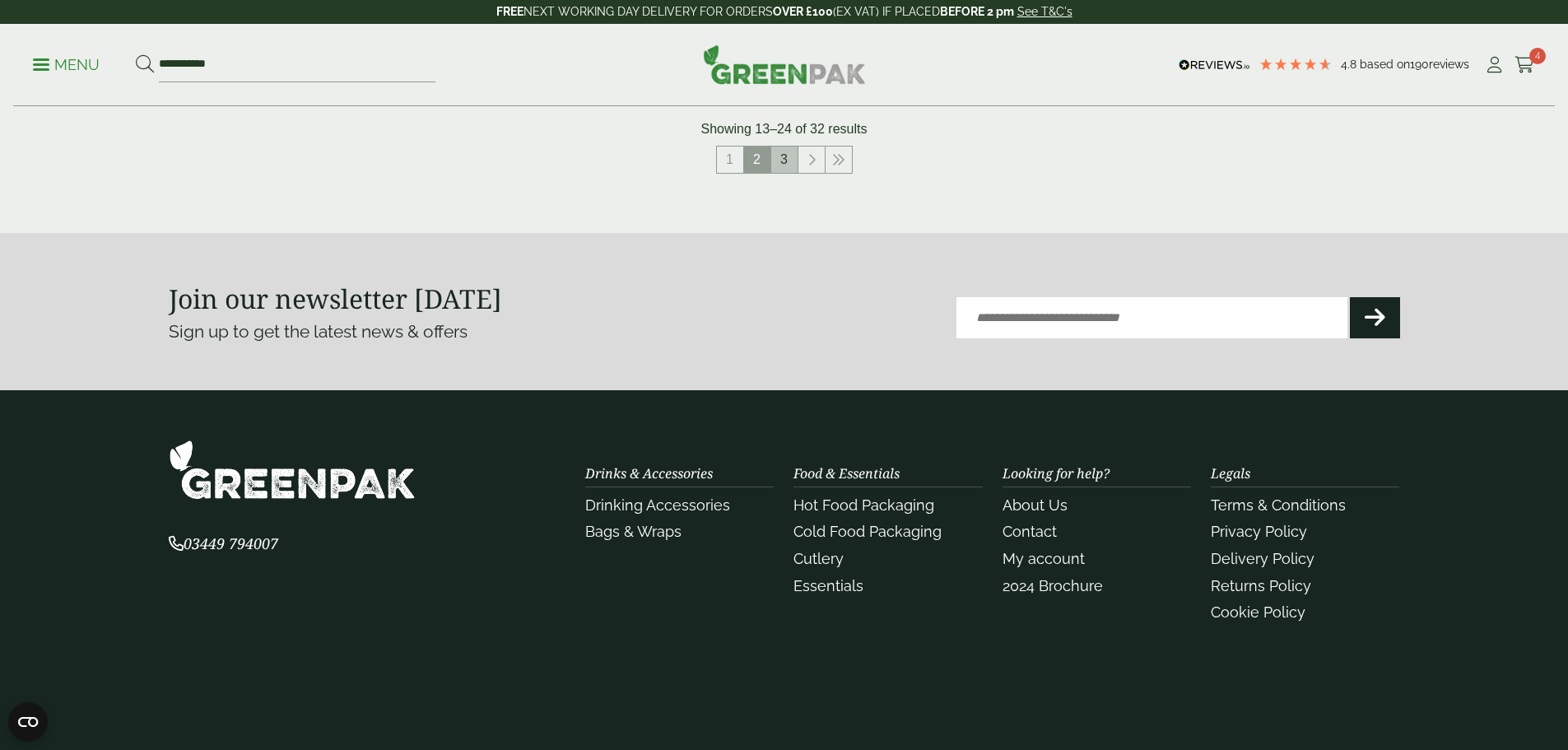
click at [790, 162] on link "3" at bounding box center [784, 160] width 27 height 27
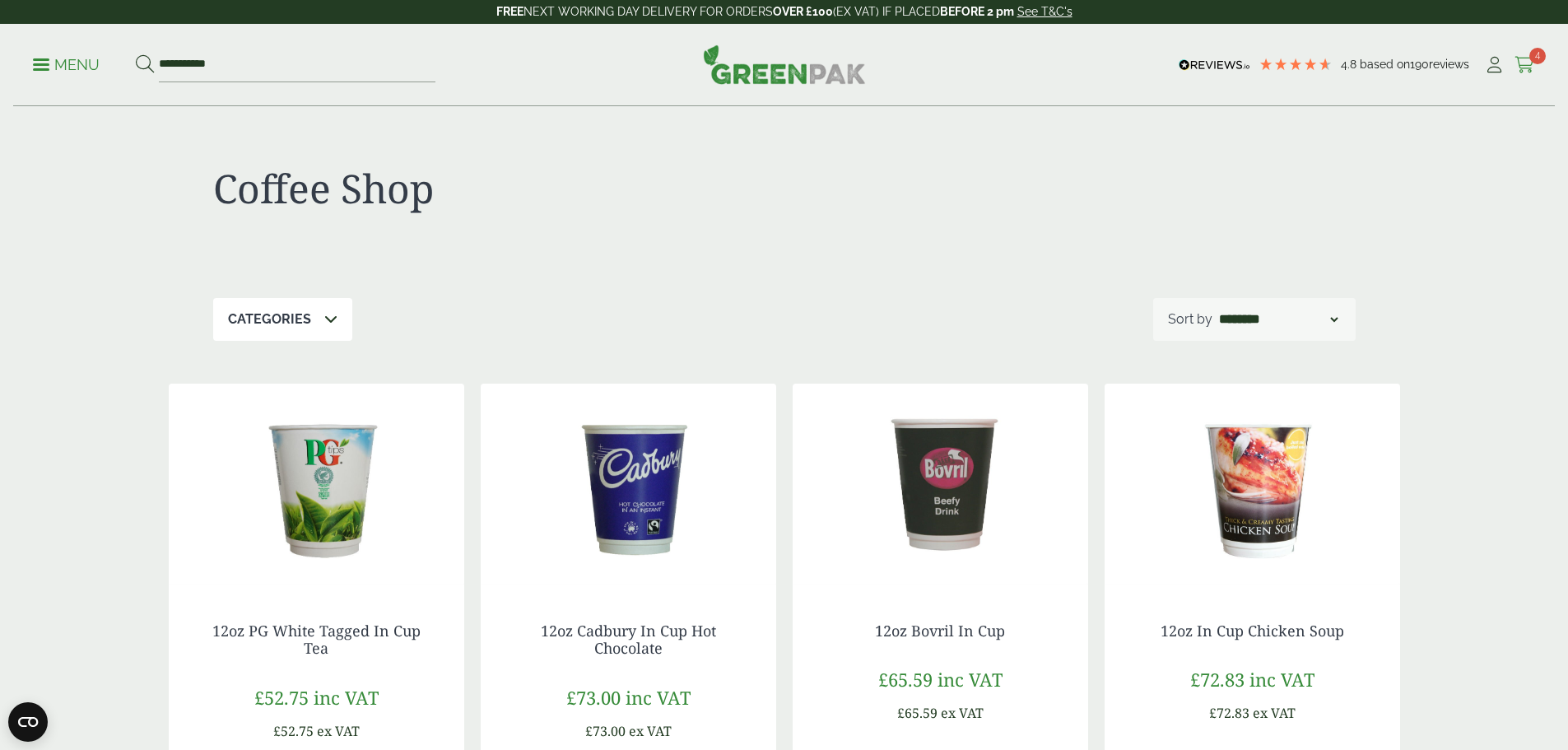
click at [1515, 61] on icon at bounding box center [1525, 65] width 20 height 17
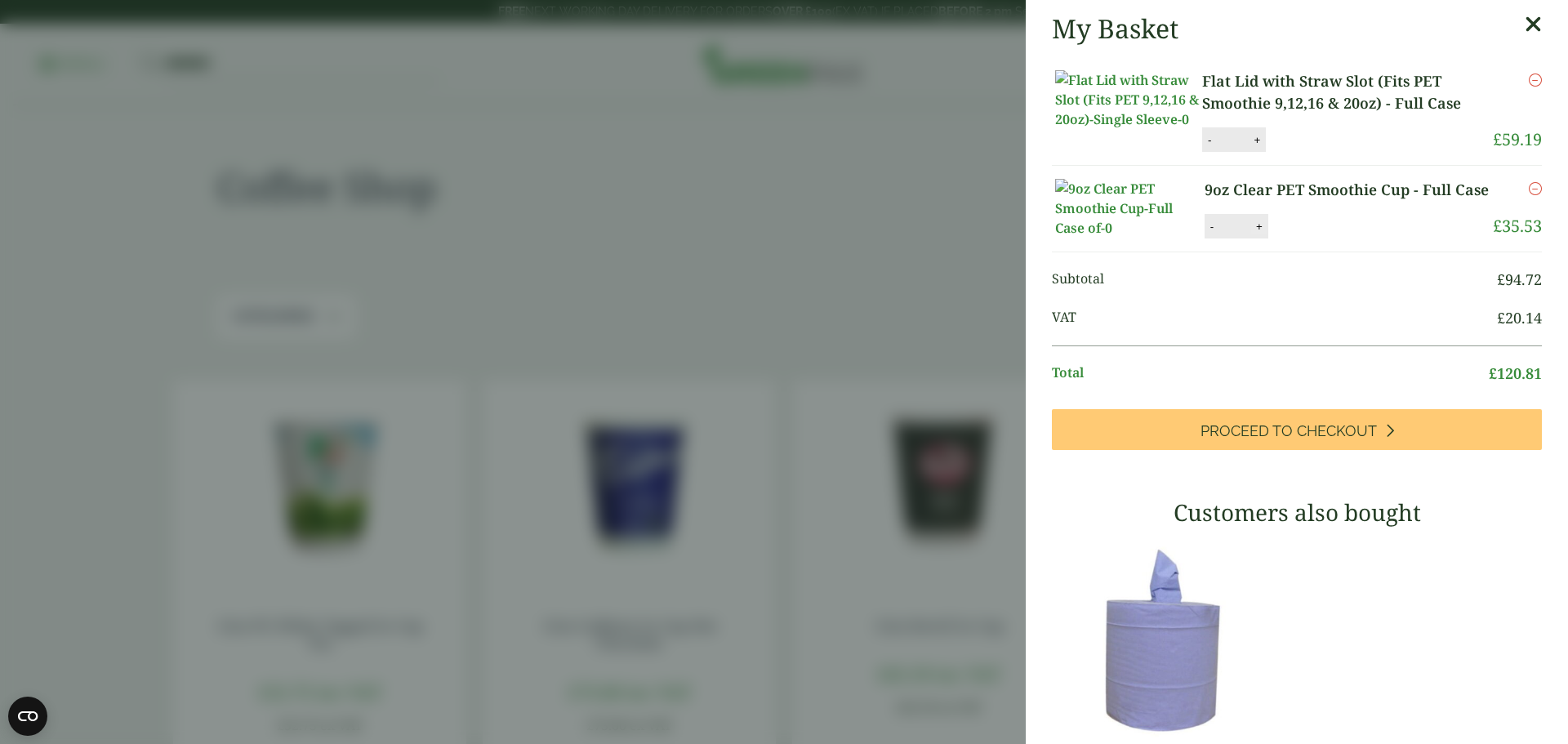
click at [1256, 233] on button "+" at bounding box center [1259, 226] width 16 height 14
type input "*"
click at [1281, 240] on button "Update" at bounding box center [1312, 227] width 81 height 25
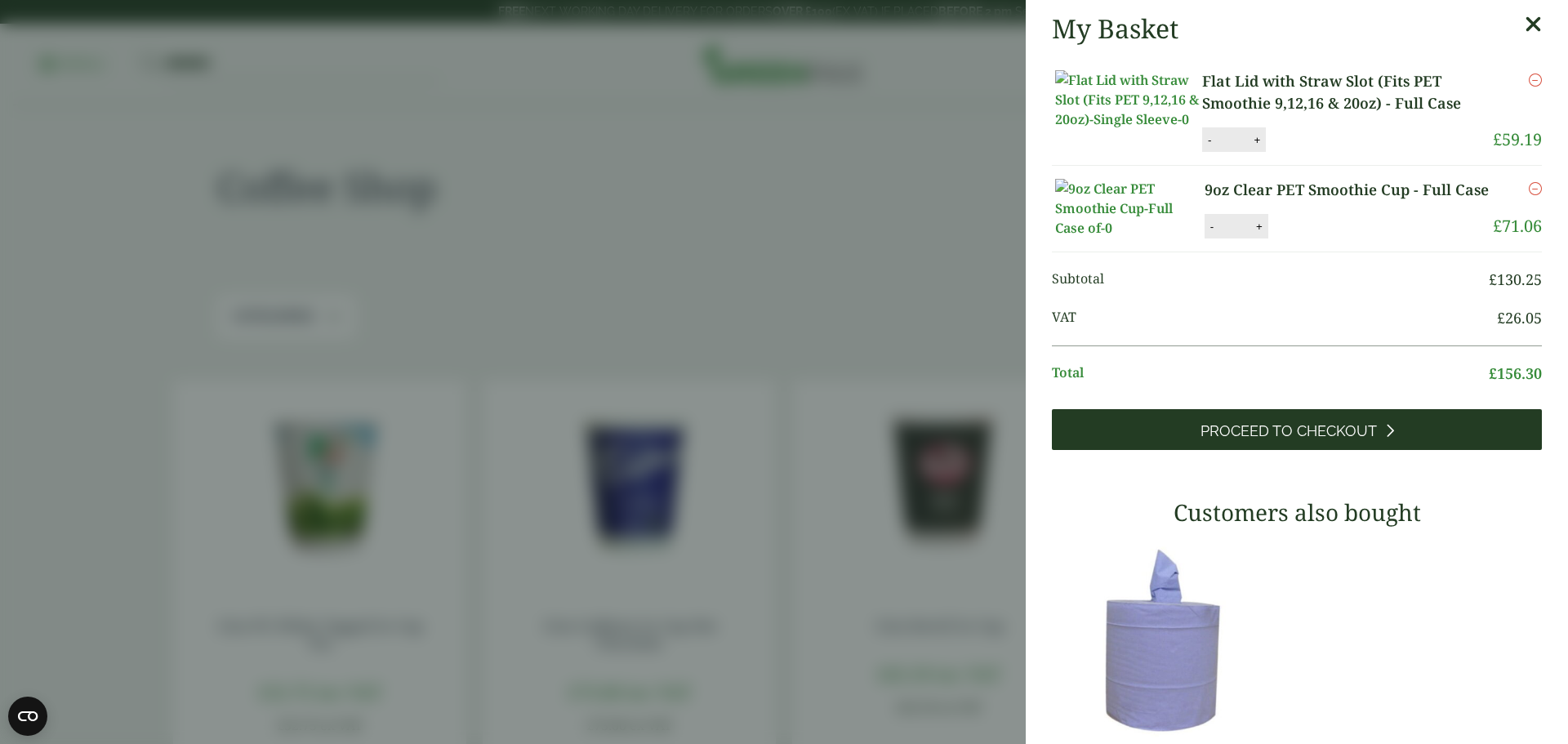
click at [1258, 440] on span "Proceed to Checkout" at bounding box center [1288, 431] width 177 height 18
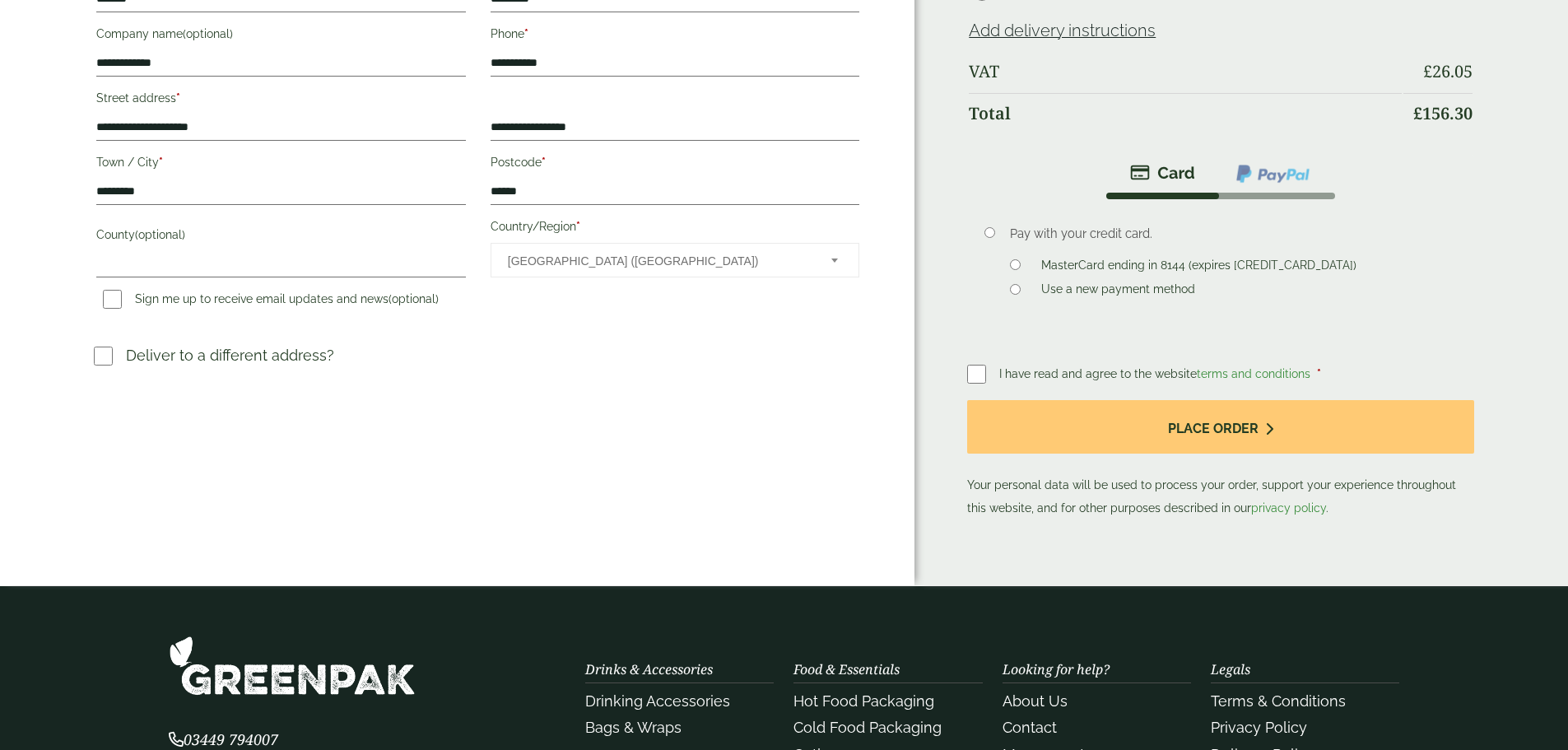
scroll to position [411, 0]
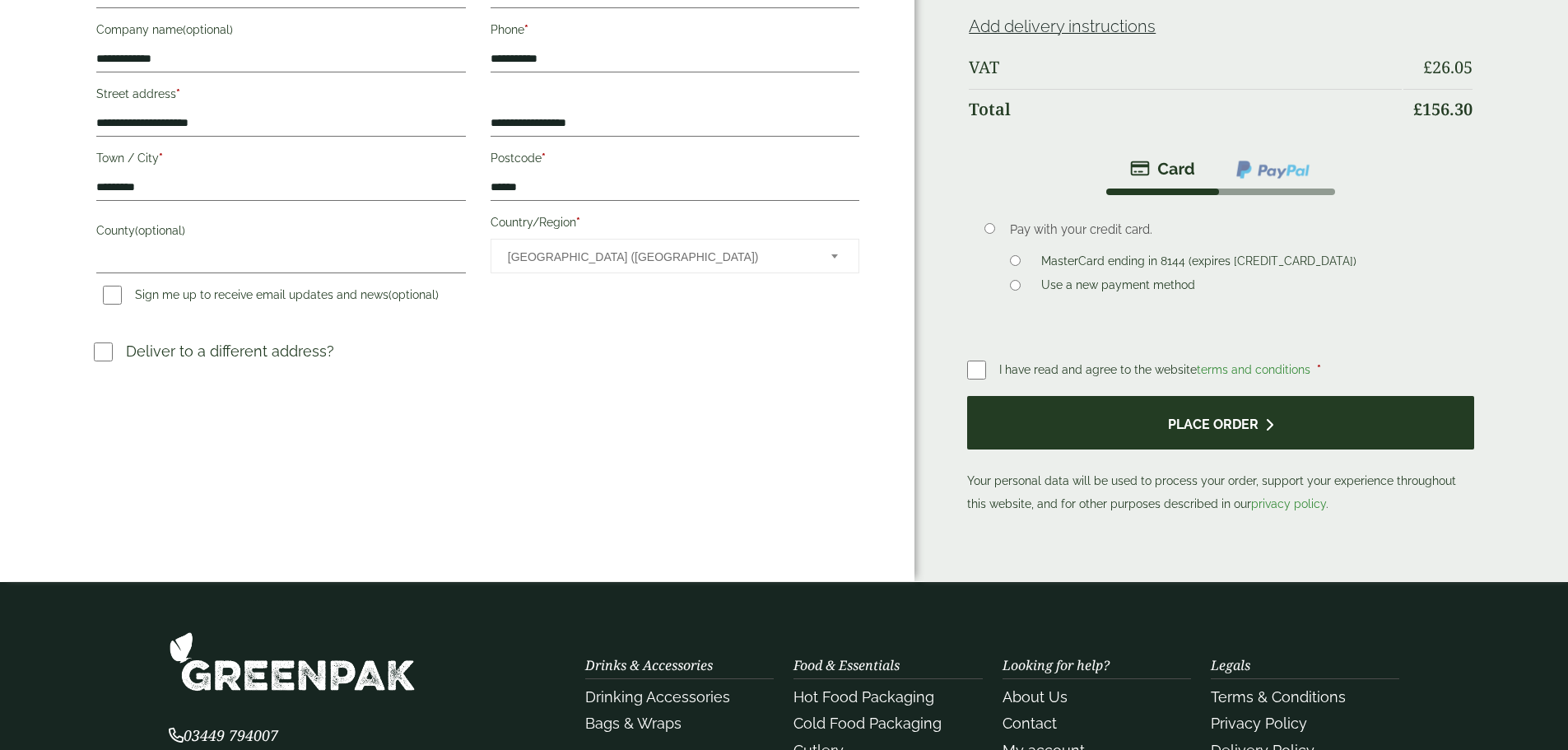
click at [1114, 429] on button "Place order" at bounding box center [1220, 423] width 506 height 54
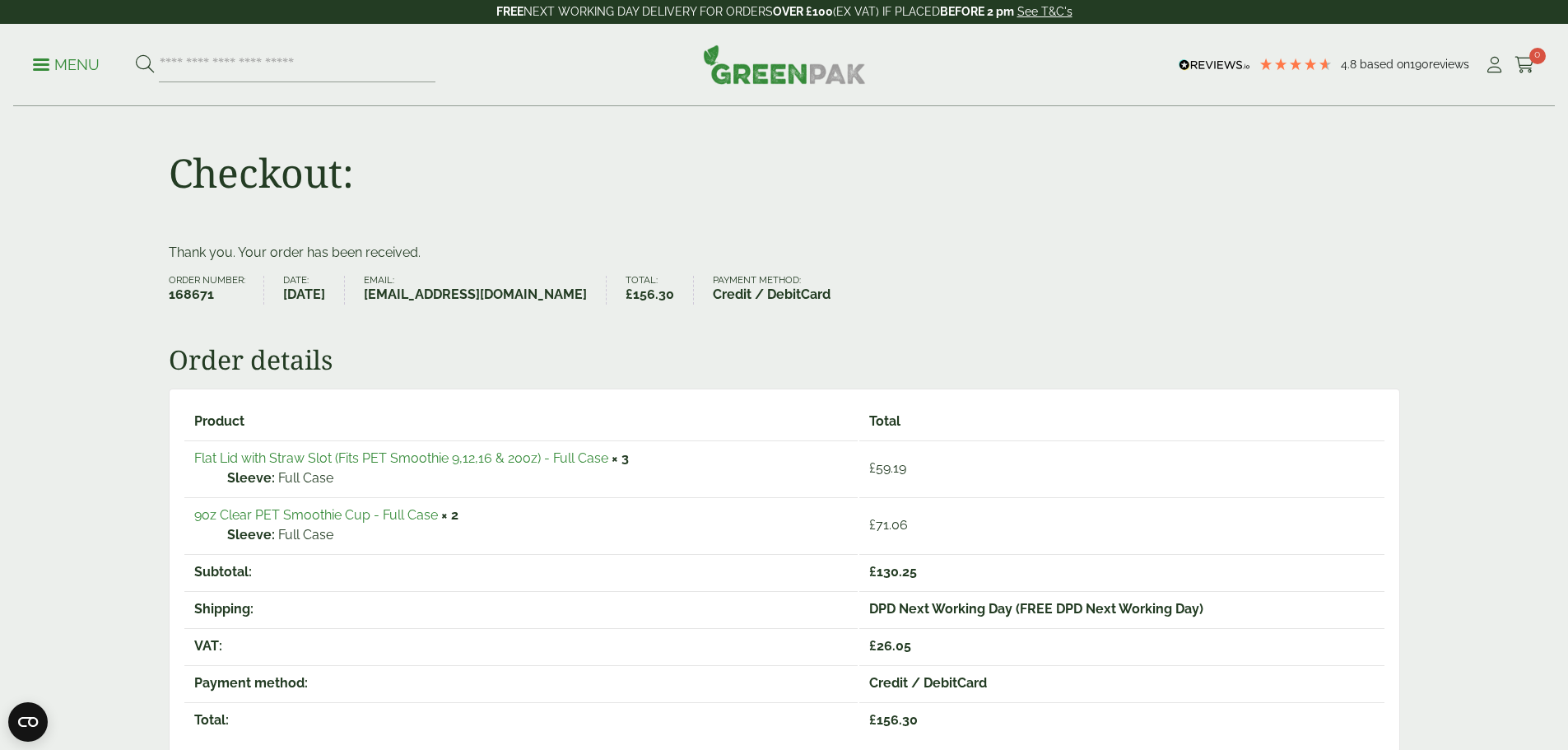
scroll to position [82, 0]
